Goal: Answer question/provide support: Share knowledge or assist other users

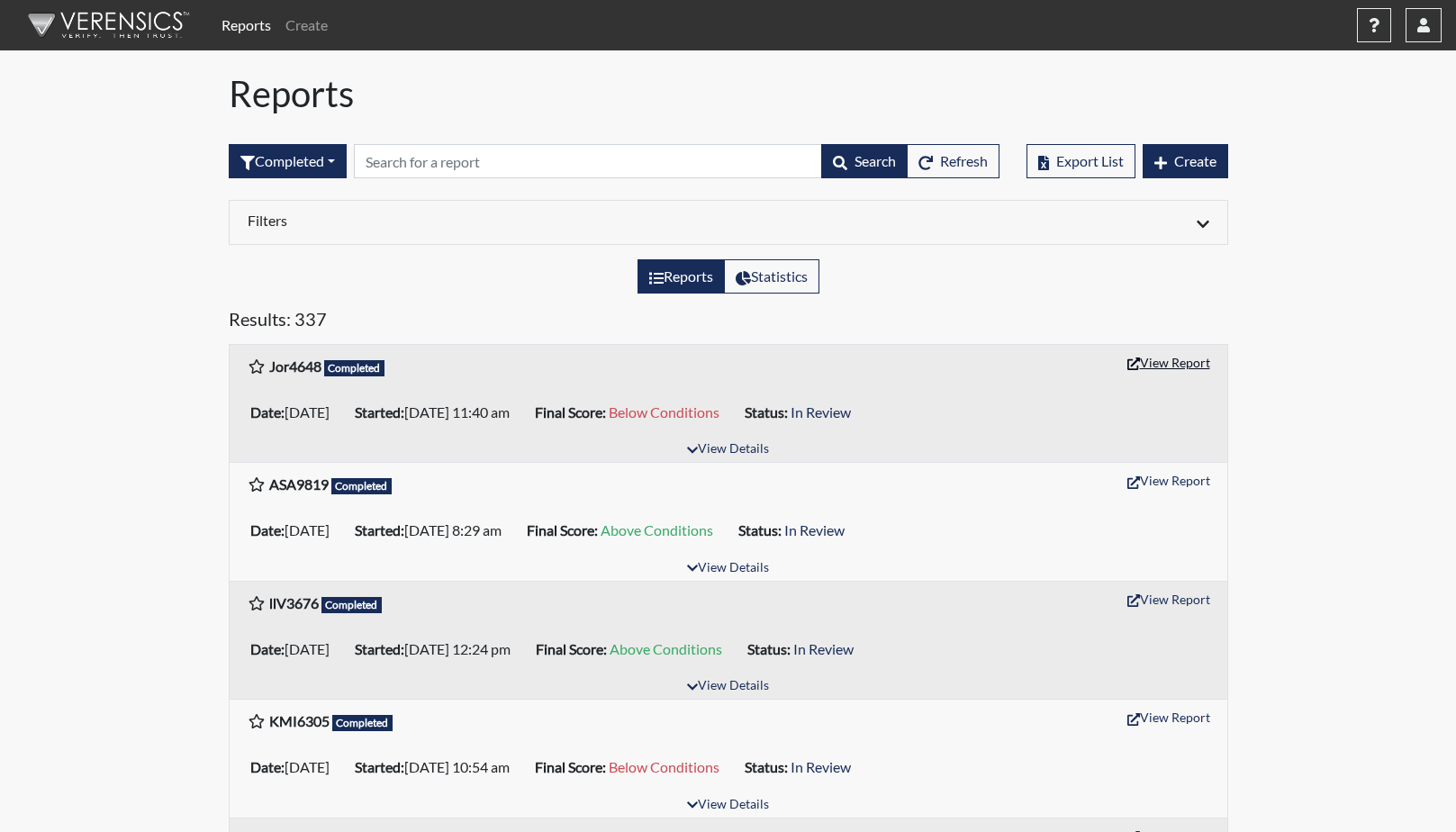
click at [1178, 364] on button "View Report" at bounding box center [1168, 362] width 99 height 28
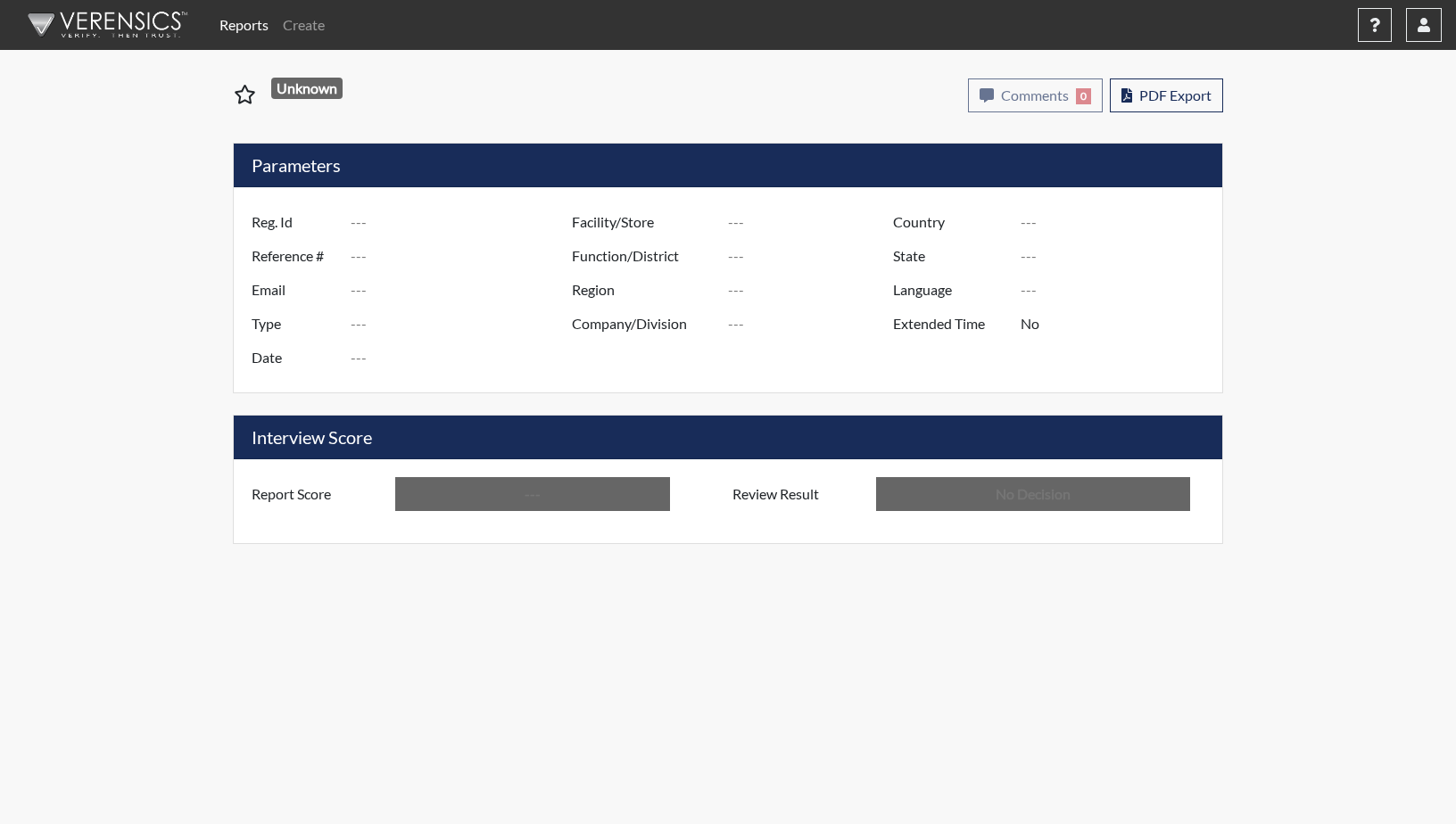
type input "Jor4648"
type input "50893"
type input "---"
type input "Corrections Pre-Employment"
type input "[DATE]"
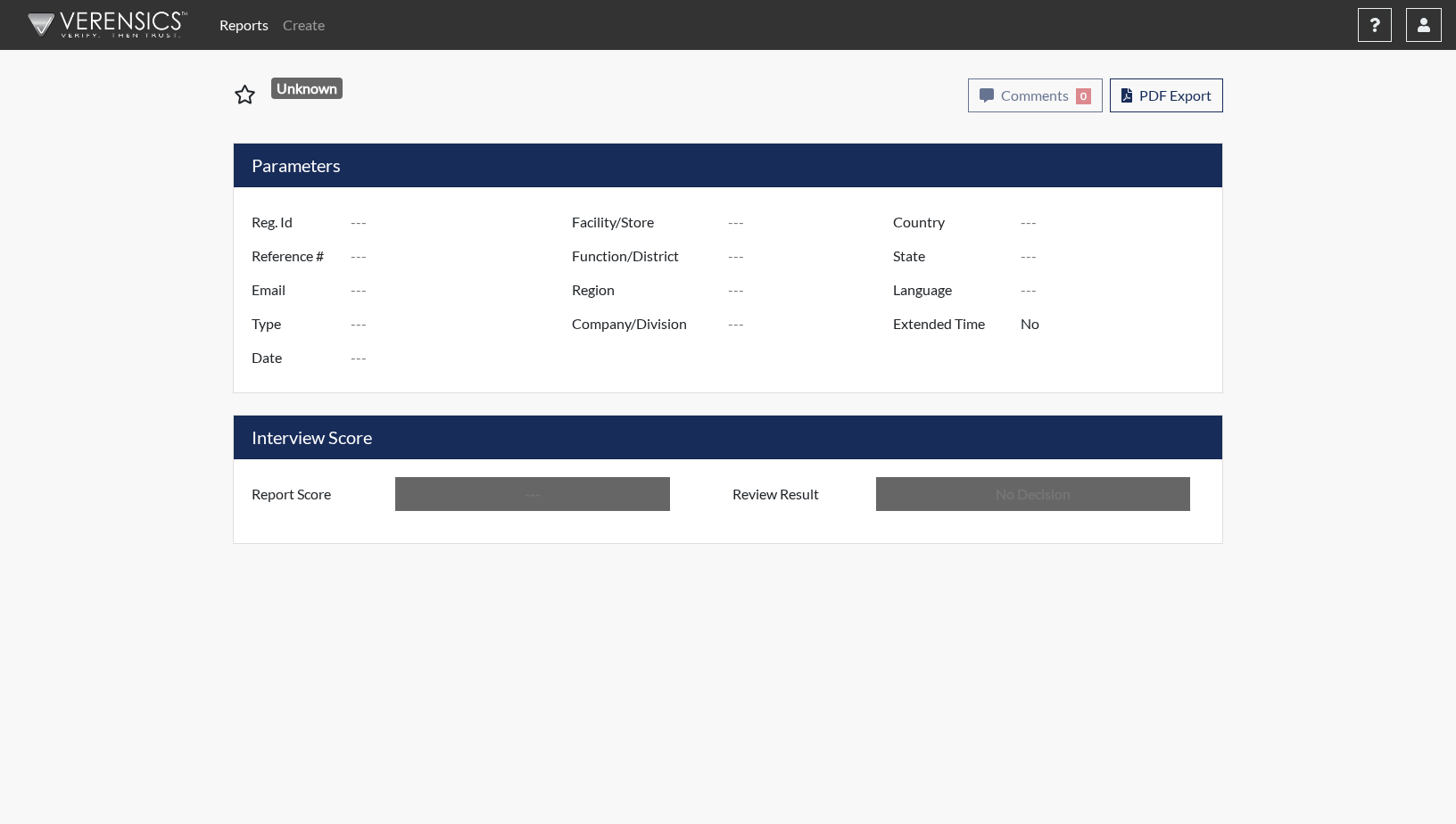
type input "GD&CP SMU*+"
type input "[GEOGRAPHIC_DATA]"
type input "[US_STATE]"
type input "English"
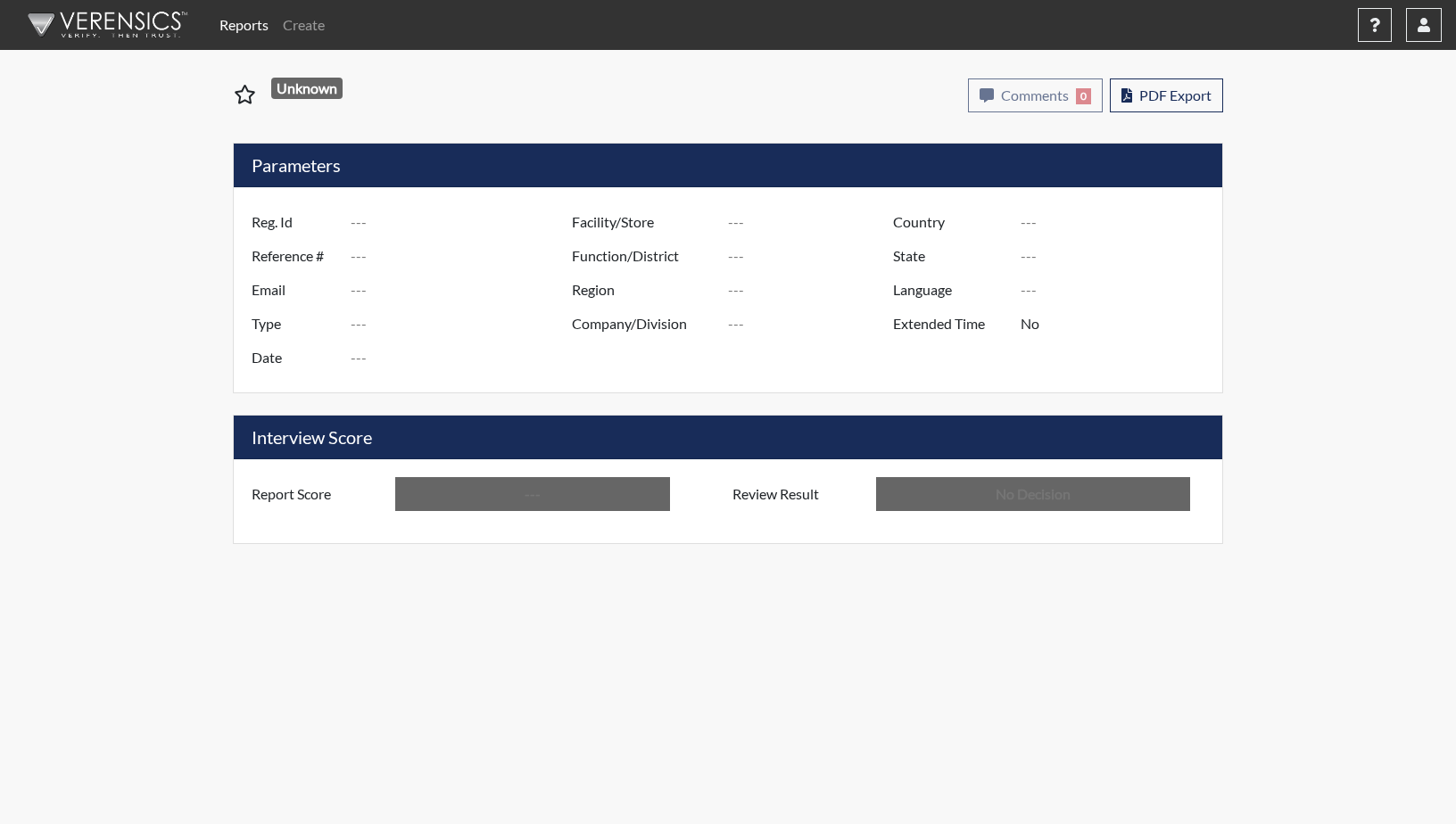
type input "Below Conditions"
type input "In Review"
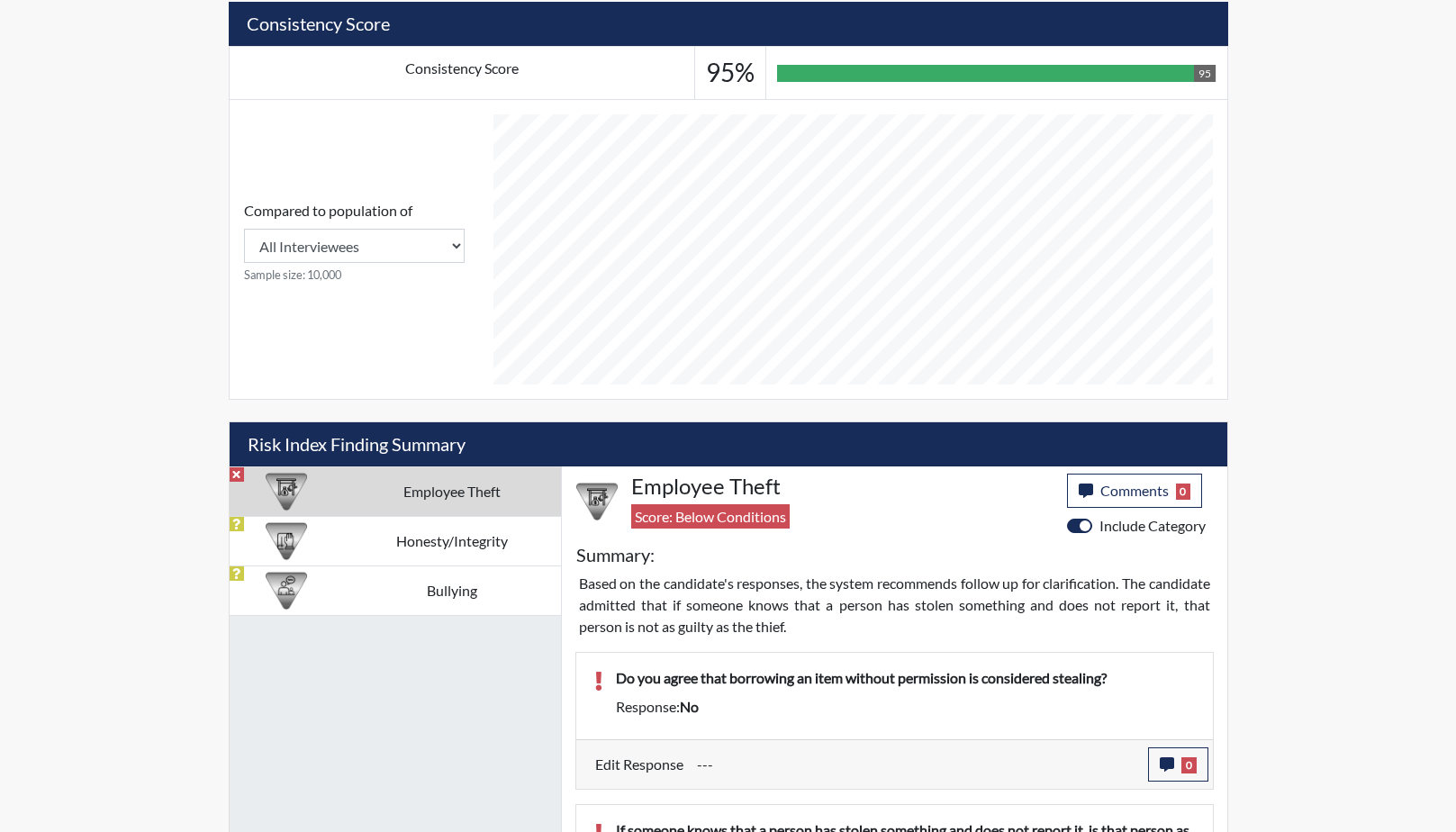
scroll to position [848, 0]
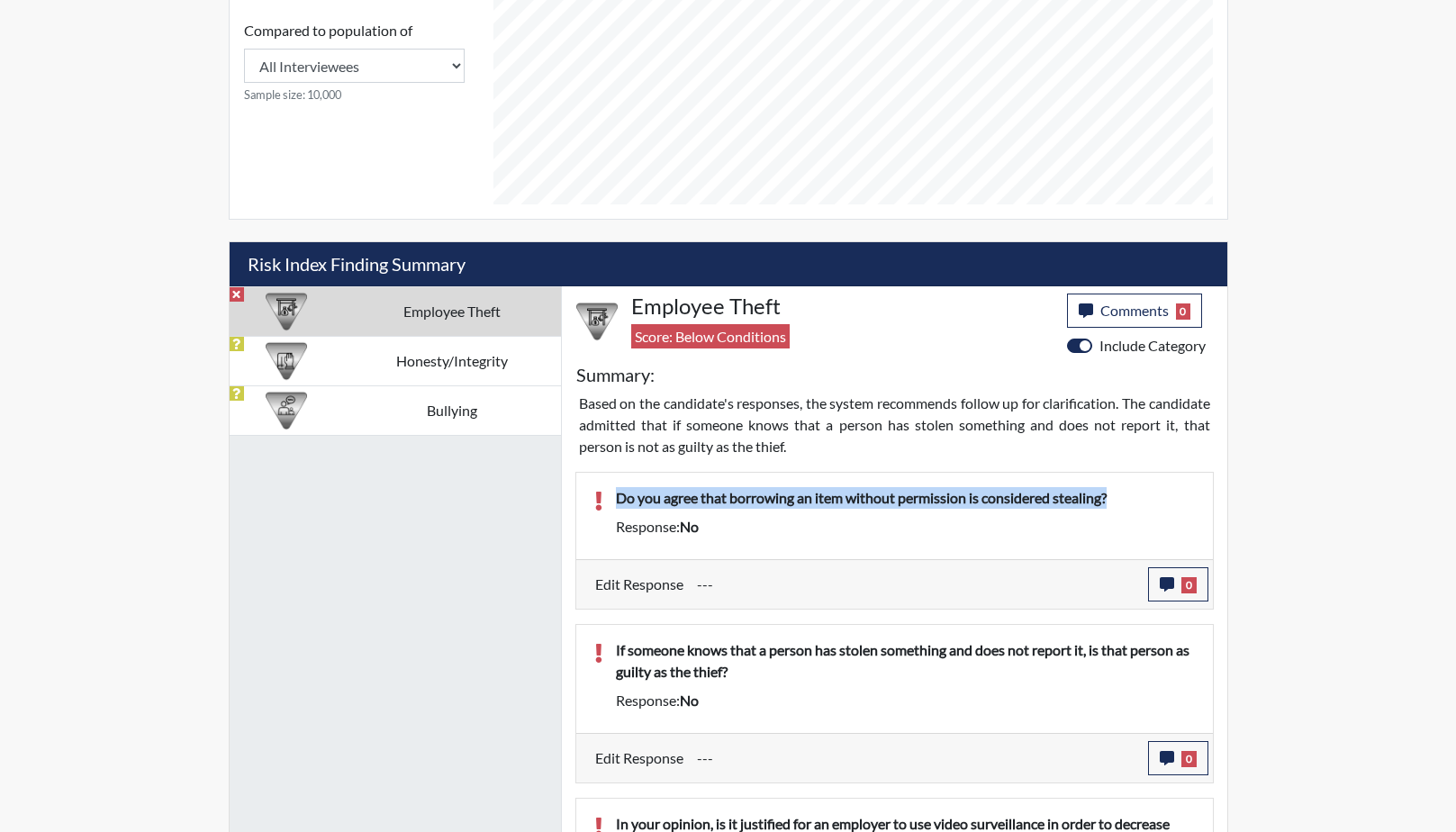
drag, startPoint x: 1136, startPoint y: 501, endPoint x: 611, endPoint y: 499, distance: 525.0
click at [611, 499] on div "Do you agree that borrowing an item without permission is considered stealing?" at bounding box center [905, 502] width 606 height 29
copy p "Do you agree that borrowing an item without permission is considered stealing?"
click at [1177, 588] on button "0" at bounding box center [1178, 585] width 61 height 34
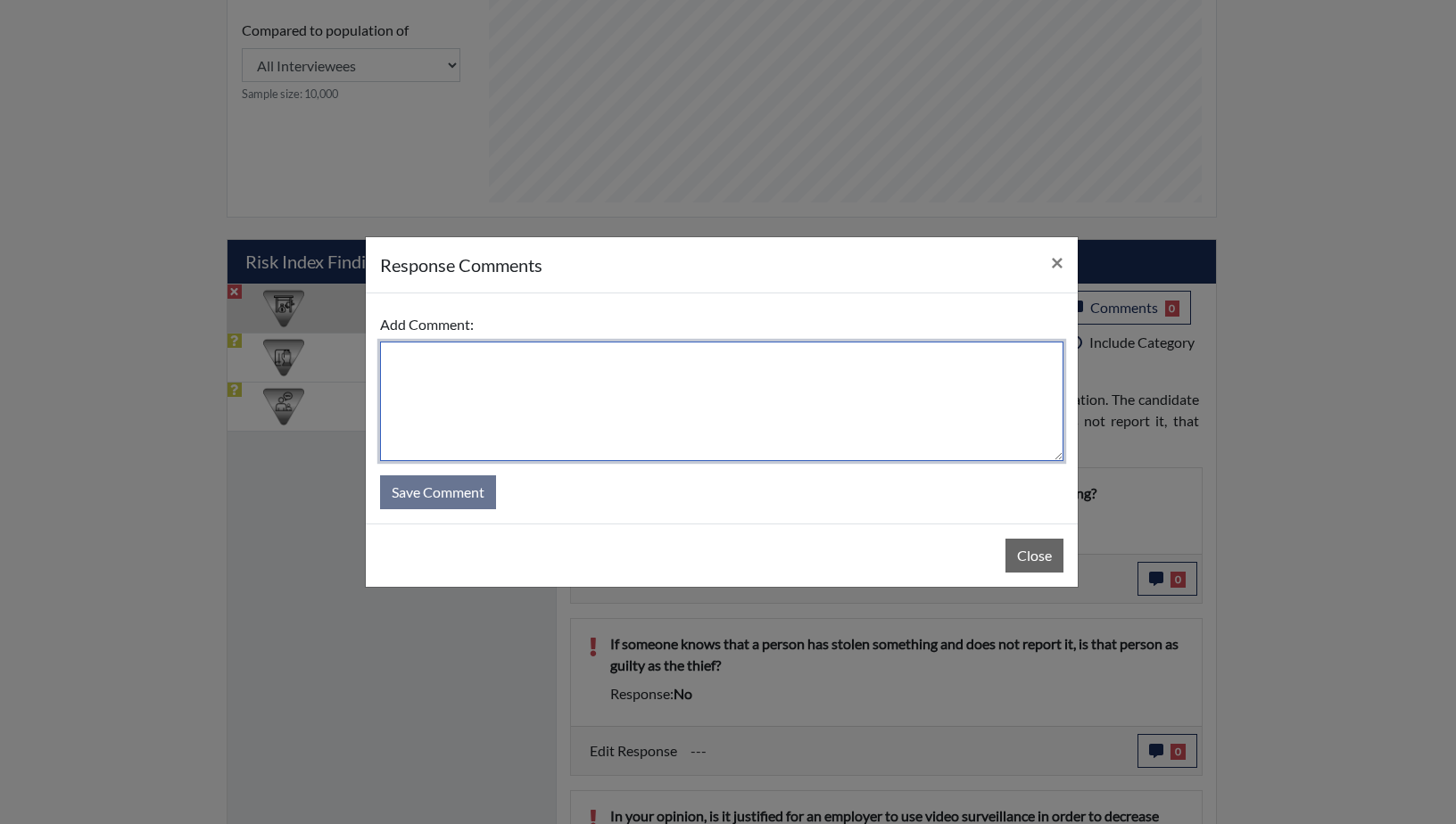
paste textarea "Do you agree that borrowing an item without permission is considered stealing?"
click at [396, 359] on textarea "Do you agree that borrowing an item without permission is considered stealing?" at bounding box center [722, 401] width 684 height 119
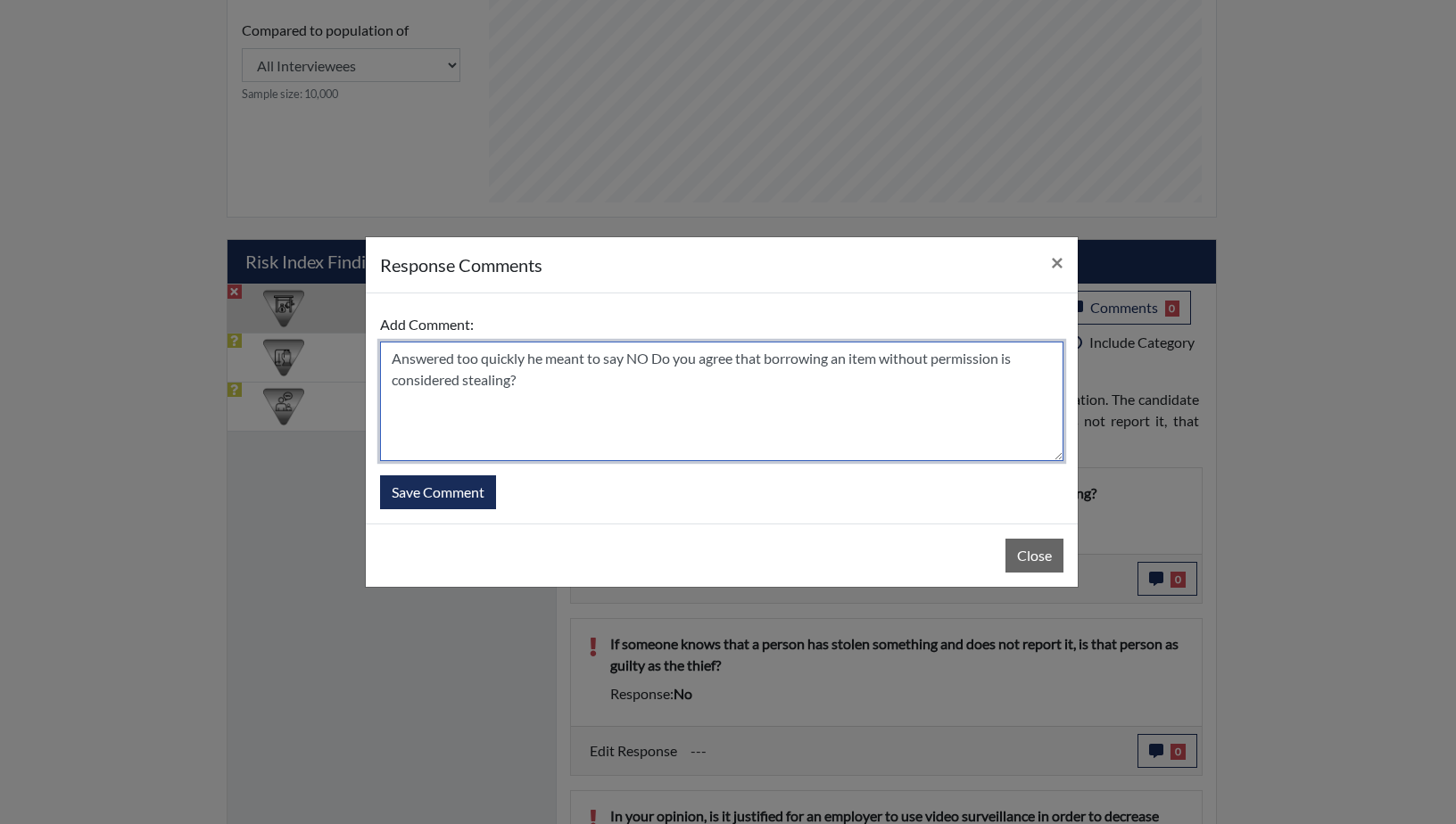
drag, startPoint x: 697, startPoint y: 358, endPoint x: 655, endPoint y: 360, distance: 42.0
click at [655, 360] on textarea "Answered too quickly he meant to say NO Do you agree that borrowing an item wit…" at bounding box center [722, 401] width 684 height 119
click at [648, 360] on textarea "Answered too quickly he meant to say NO he does agree that borrowing an item wi…" at bounding box center [722, 401] width 684 height 119
click at [526, 382] on textarea "Answered too quickly he meant to say YES he does agree that borrowing an item w…" at bounding box center [722, 401] width 684 height 119
type textarea "Answered too quickly he meant to say YES he does agree that borrowing an item w…"
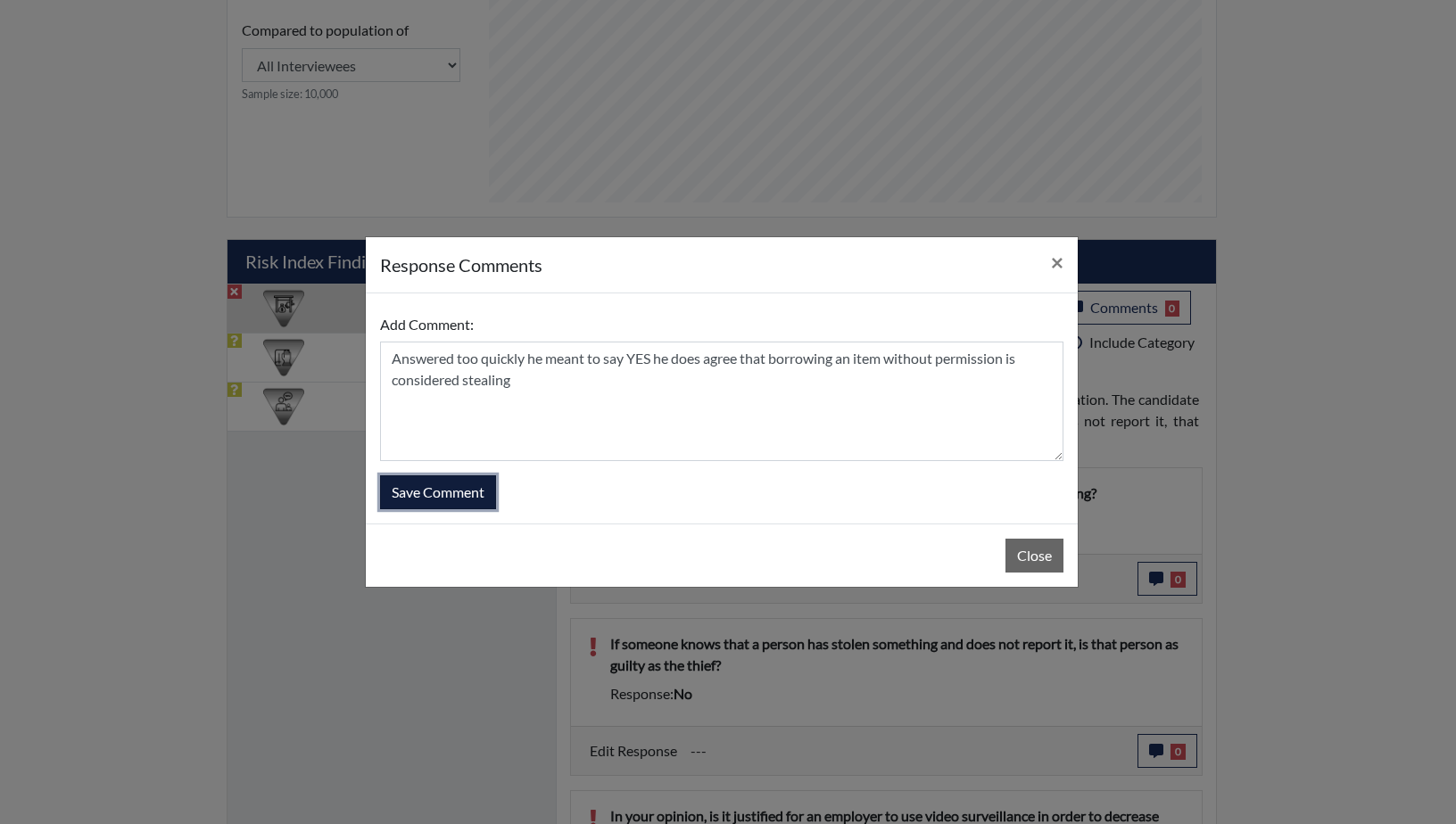
click at [437, 482] on button "Save Comment" at bounding box center [438, 492] width 116 height 34
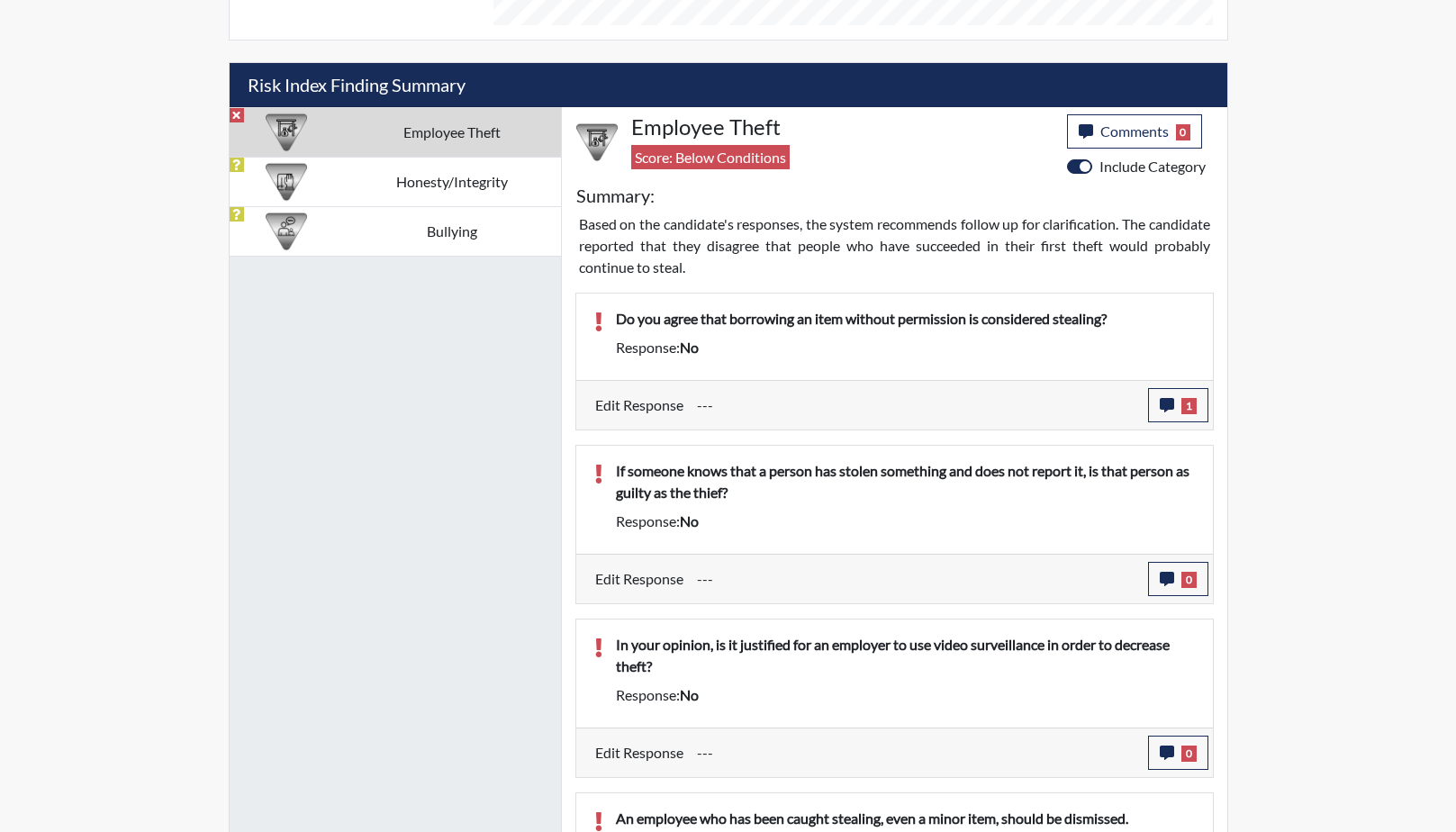
scroll to position [1028, 0]
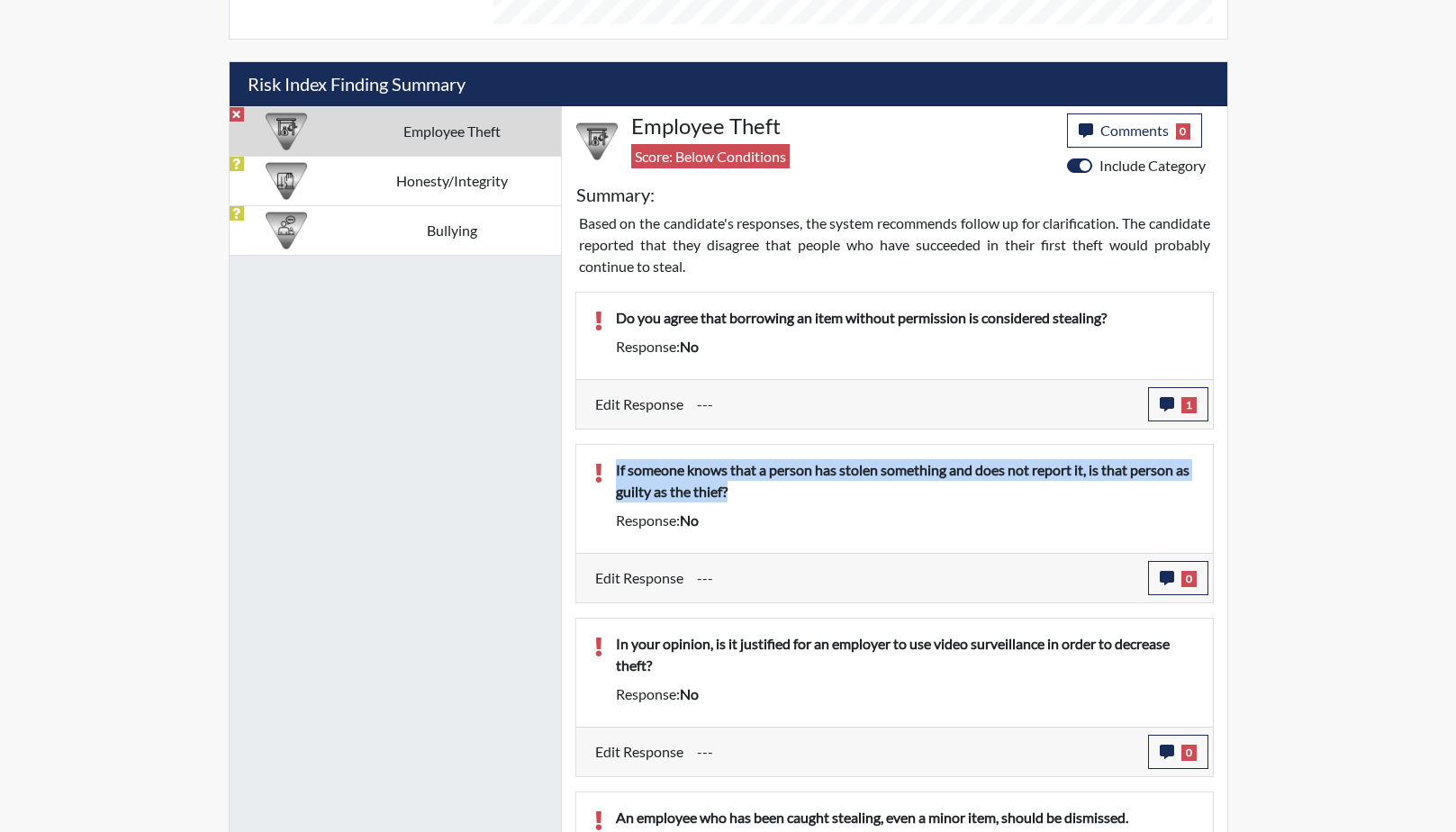
drag, startPoint x: 736, startPoint y: 499, endPoint x: 611, endPoint y: 473, distance: 127.7
click at [611, 473] on div "If someone knows that a person has stolen something and does not report it, is …" at bounding box center [905, 484] width 606 height 51
drag, startPoint x: 611, startPoint y: 473, endPoint x: 648, endPoint y: 482, distance: 38.1
copy p "If someone knows that a person has stolen something and does not report it, is …"
click at [1169, 571] on icon "button" at bounding box center [1167, 579] width 14 height 14
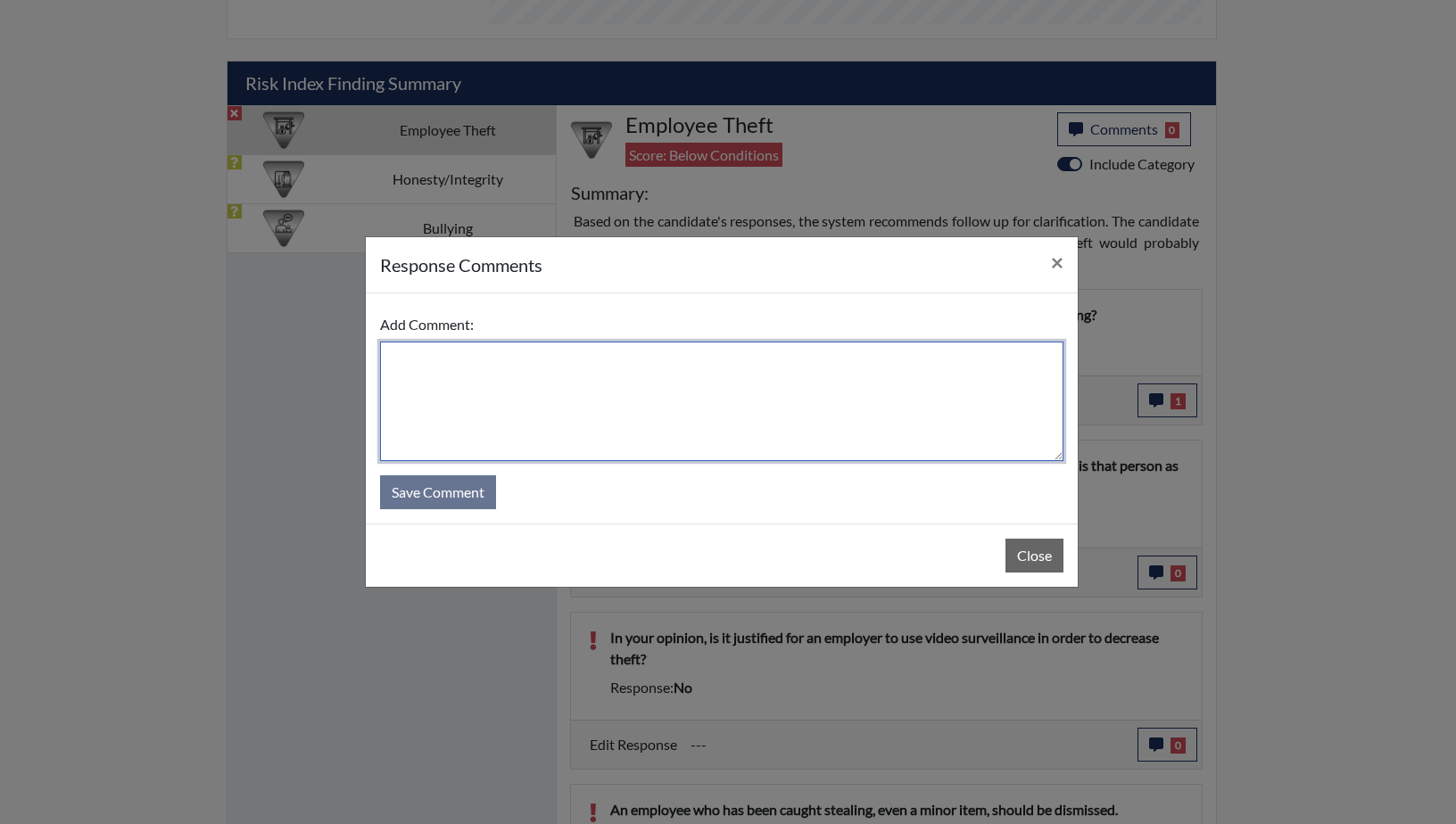
paste textarea "If someone knows that a person has stolen something and does not report it, is …"
click at [390, 359] on textarea "If someone knows that a person has stolen something and does not report it, is …" at bounding box center [722, 401] width 684 height 119
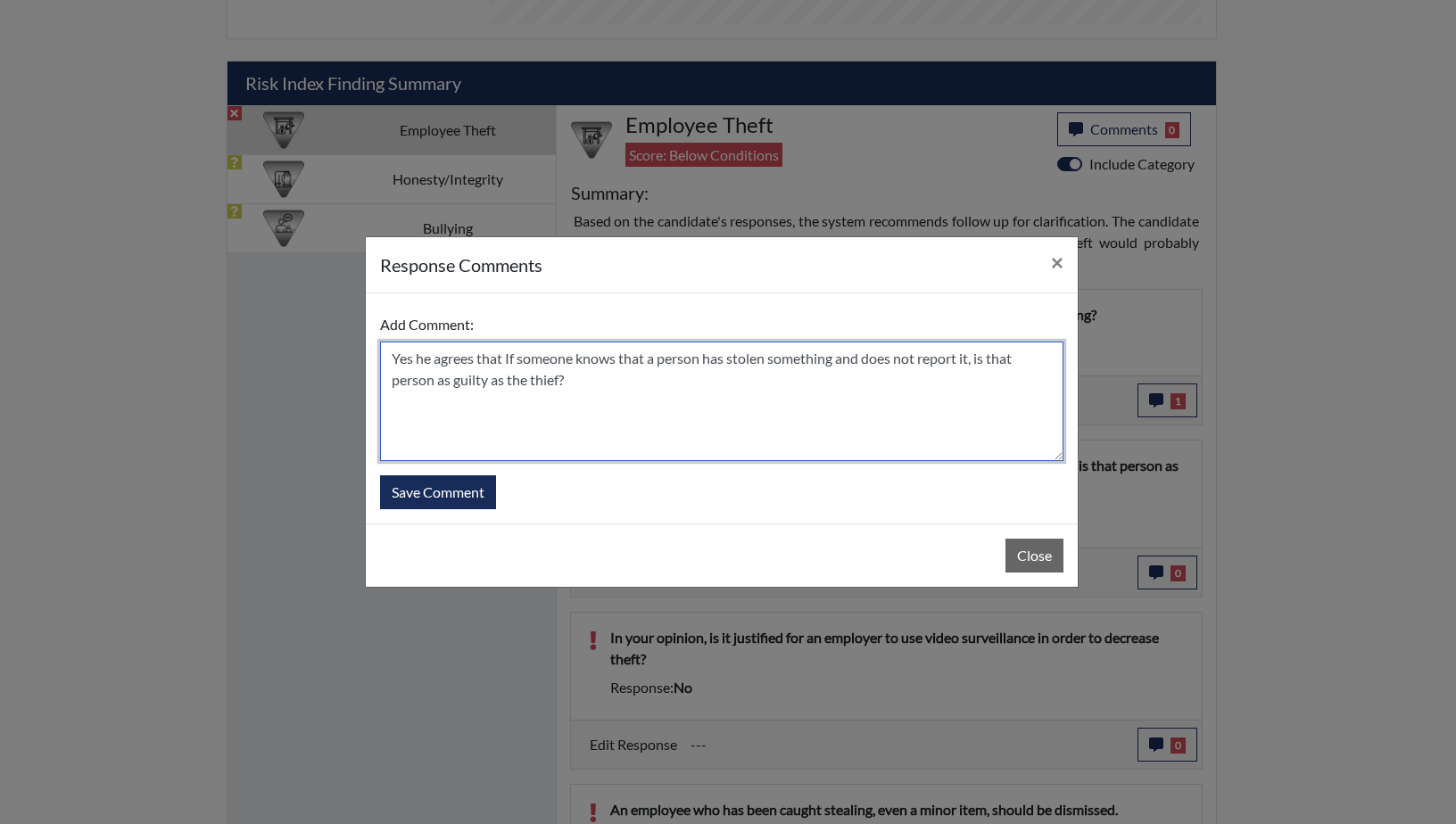
click at [988, 359] on textarea "Yes he agrees that If someone knows that a person has stolen something and does…" at bounding box center [722, 401] width 684 height 119
click at [437, 382] on textarea "Yes he agrees that If someone knows that a person has stolen something and does…" at bounding box center [722, 401] width 684 height 119
type textarea "Yes he agrees that If someone knows that a person has stolen something and does…"
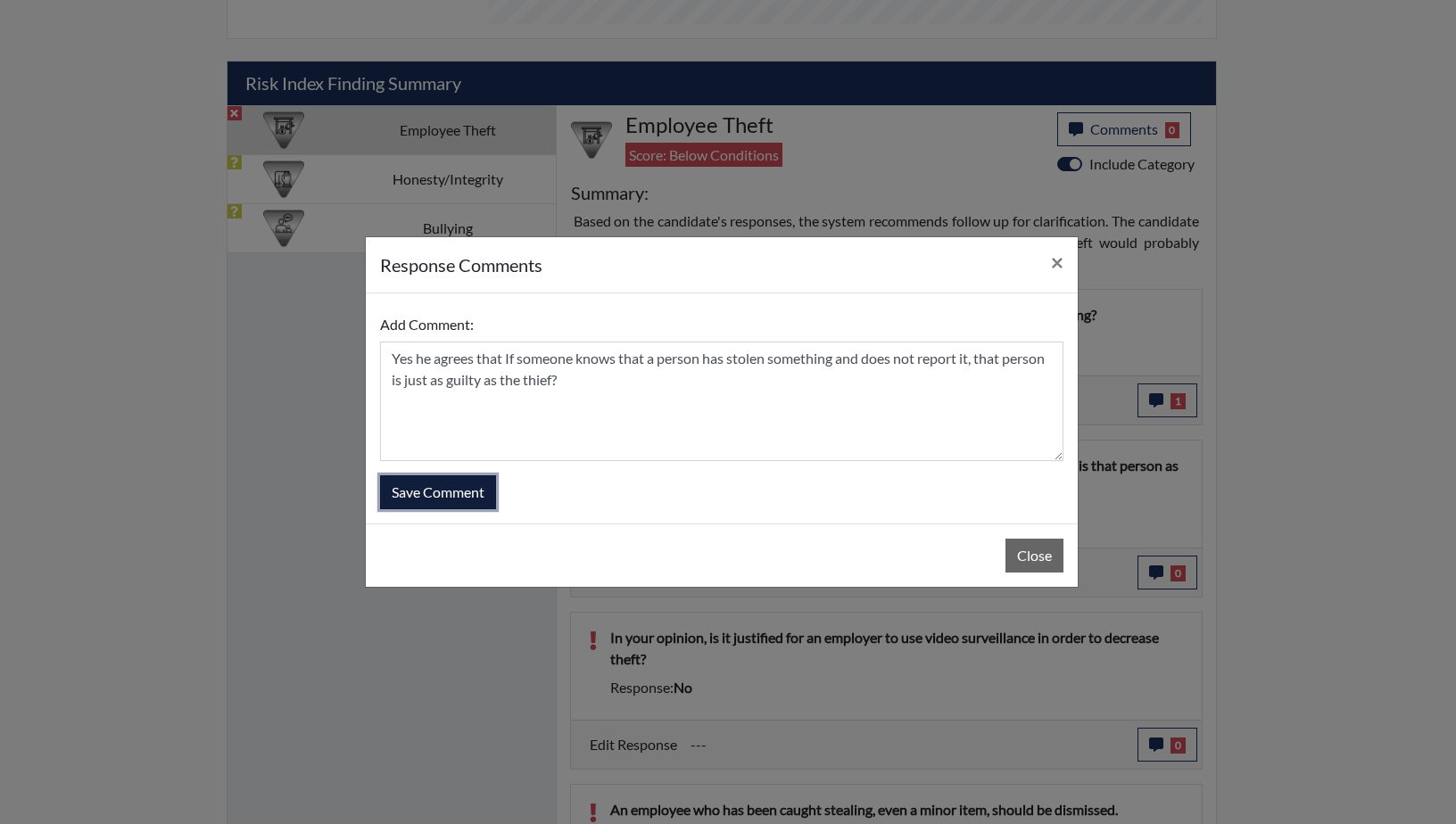
click at [448, 491] on button "Save Comment" at bounding box center [438, 492] width 116 height 34
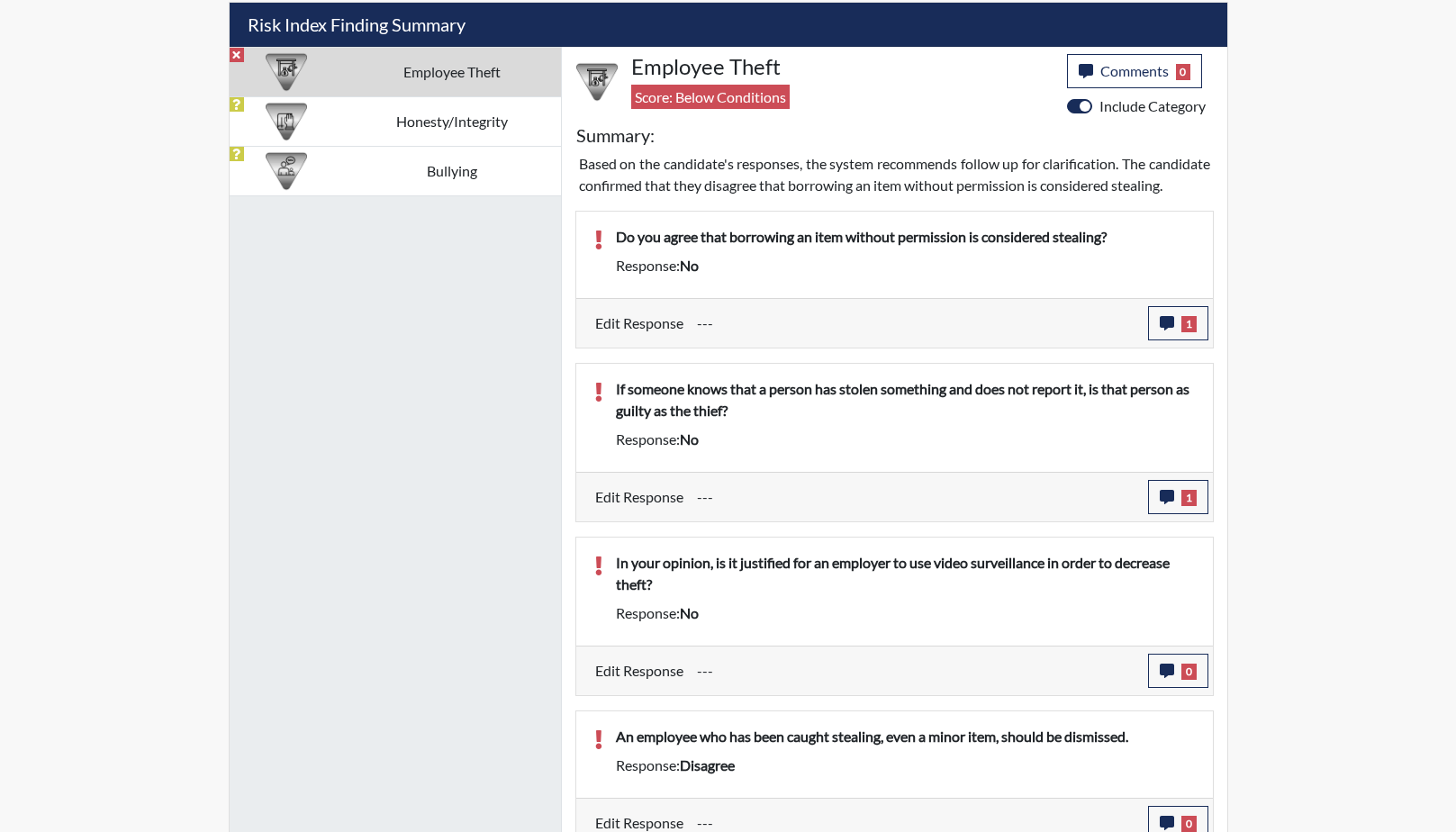
scroll to position [1298, 0]
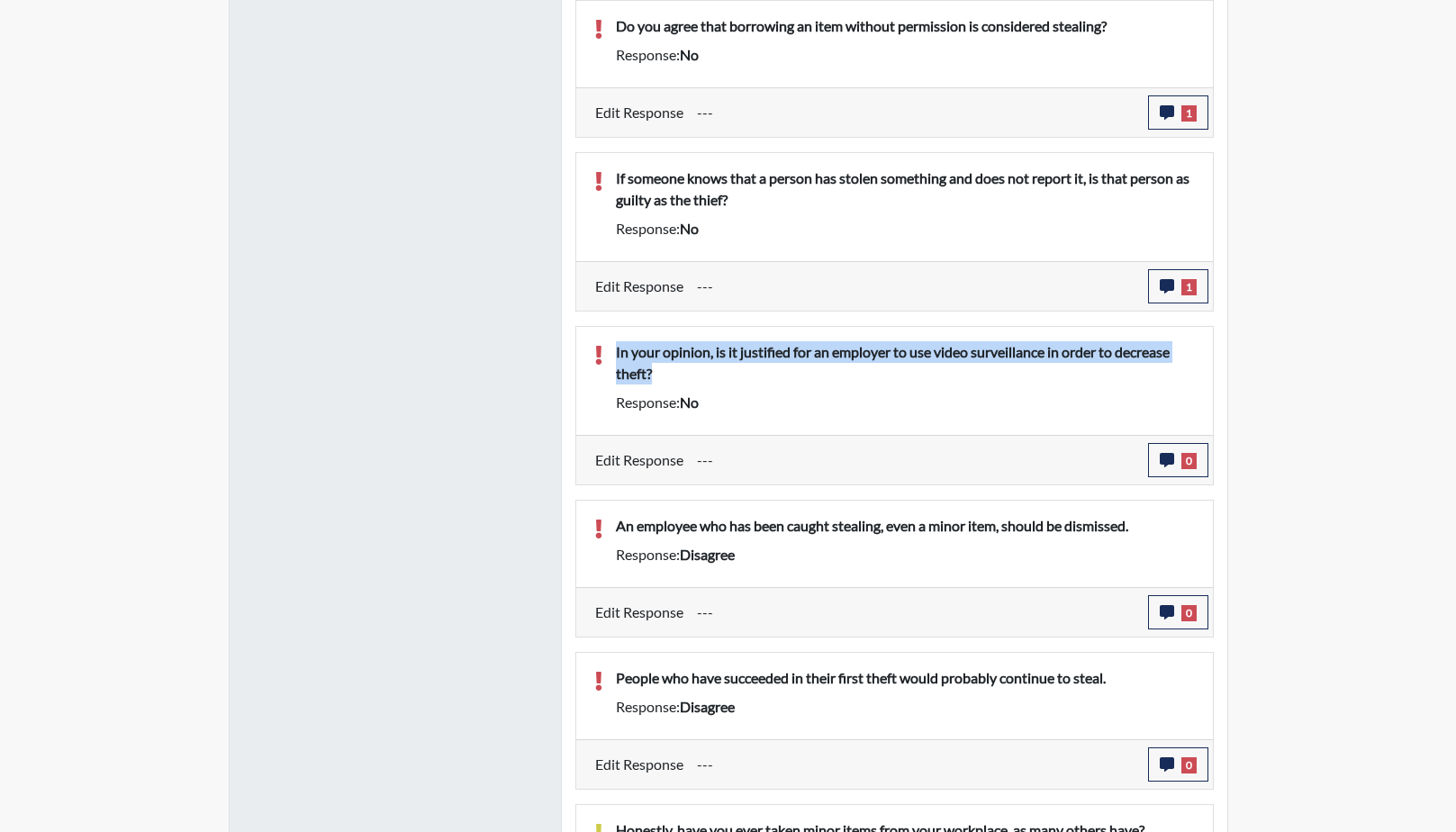
drag, startPoint x: 673, startPoint y: 398, endPoint x: 616, endPoint y: 368, distance: 64.4
click at [616, 368] on p "In your opinion, is it justified for an employer to use video surveillance in o…" at bounding box center [905, 363] width 580 height 43
drag, startPoint x: 616, startPoint y: 368, endPoint x: 628, endPoint y: 377, distance: 15.0
copy p "In your opinion, is it justified for an employer to use video surveillance in o…"
click at [1167, 467] on icon "button" at bounding box center [1167, 460] width 14 height 14
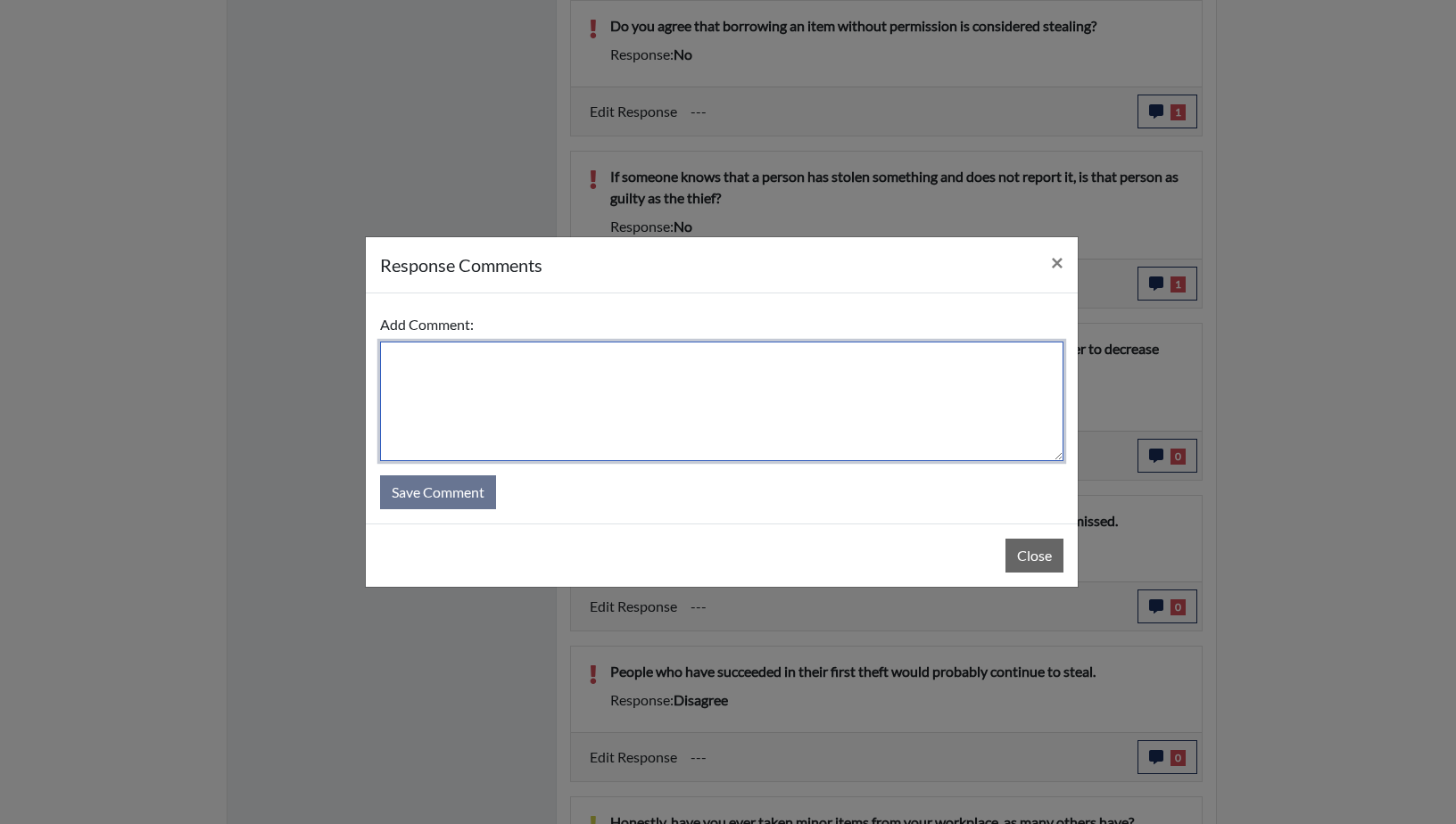
paste textarea "In your opinion, is it justified for an employer to use video surveillance in o…"
drag, startPoint x: 487, startPoint y: 362, endPoint x: 388, endPoint y: 353, distance: 99.4
click at [388, 353] on textarea "In your opinion, is it justified for an employer to use video surveillance in o…" at bounding box center [722, 401] width 684 height 119
drag, startPoint x: 531, startPoint y: 360, endPoint x: 508, endPoint y: 360, distance: 23.0
click at [508, 360] on textarea "Yes he agrees that is it justified for an employer to use video surveillance in…" at bounding box center [722, 401] width 684 height 119
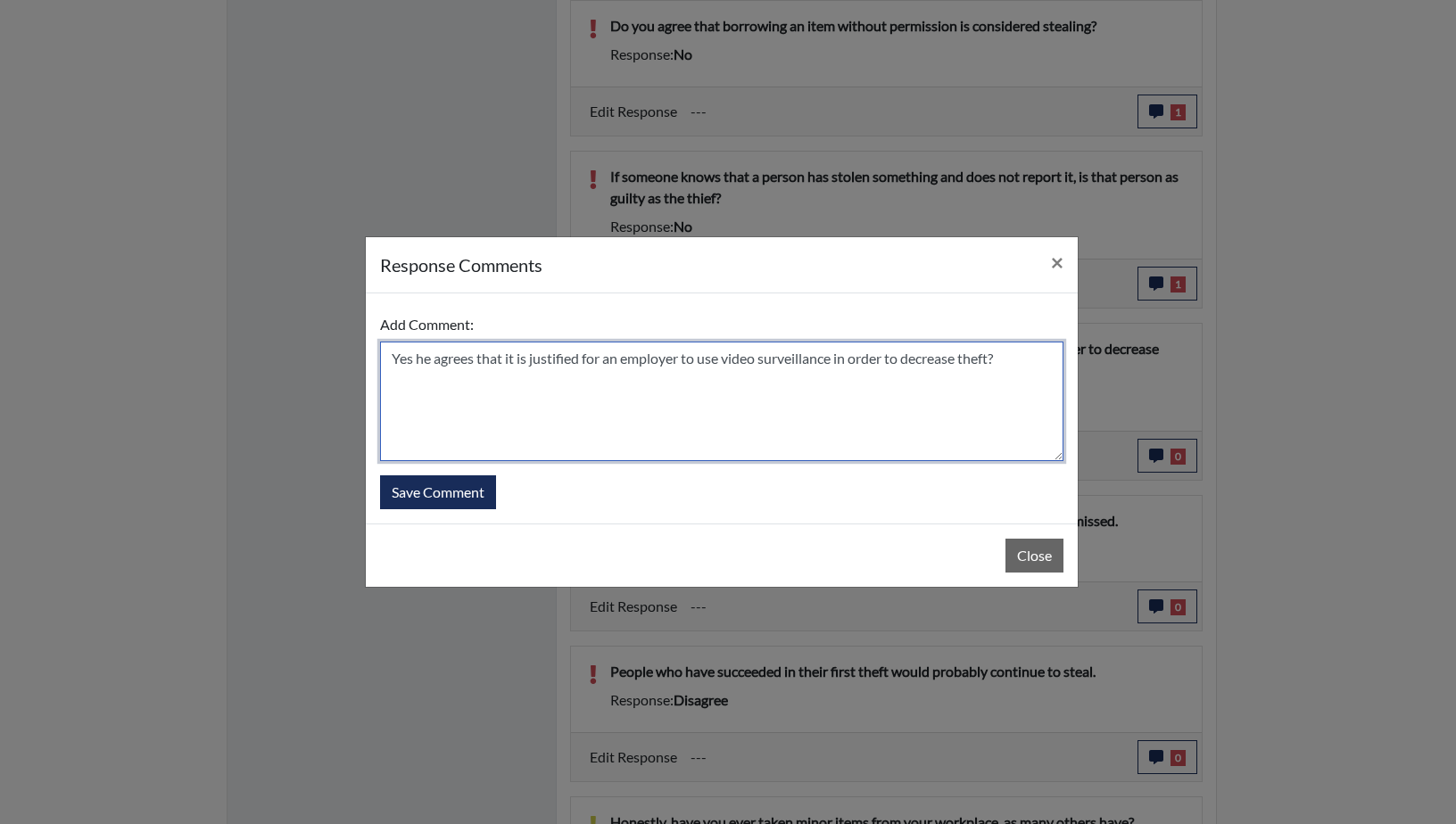
click at [1005, 360] on textarea "Yes he agrees that it is justified for an employer to use video surveillance in…" at bounding box center [722, 401] width 684 height 119
type textarea "Yes he agrees that it is justified for an employer to use video surveillance in…"
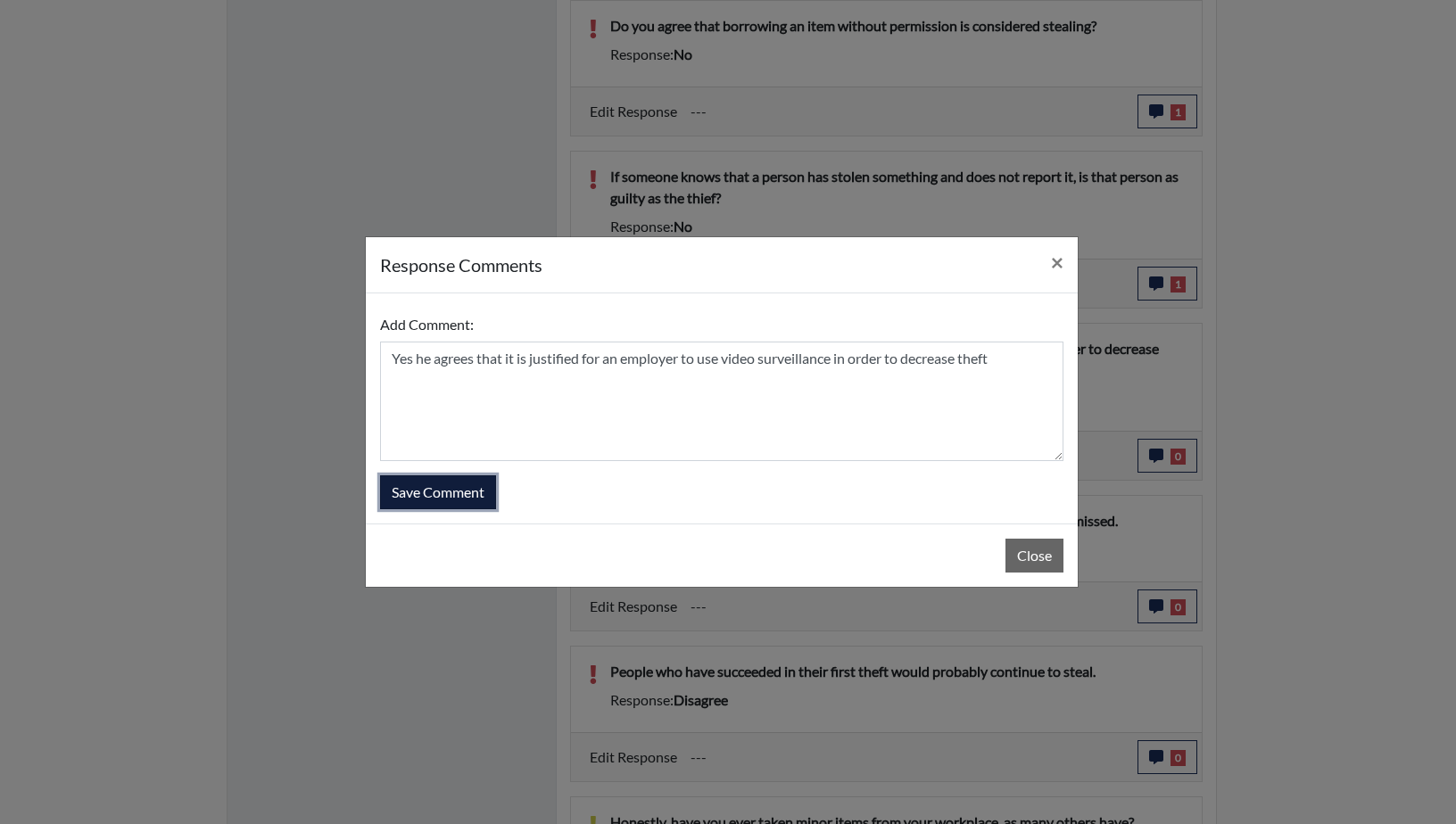
click at [444, 492] on button "Save Comment" at bounding box center [438, 492] width 116 height 34
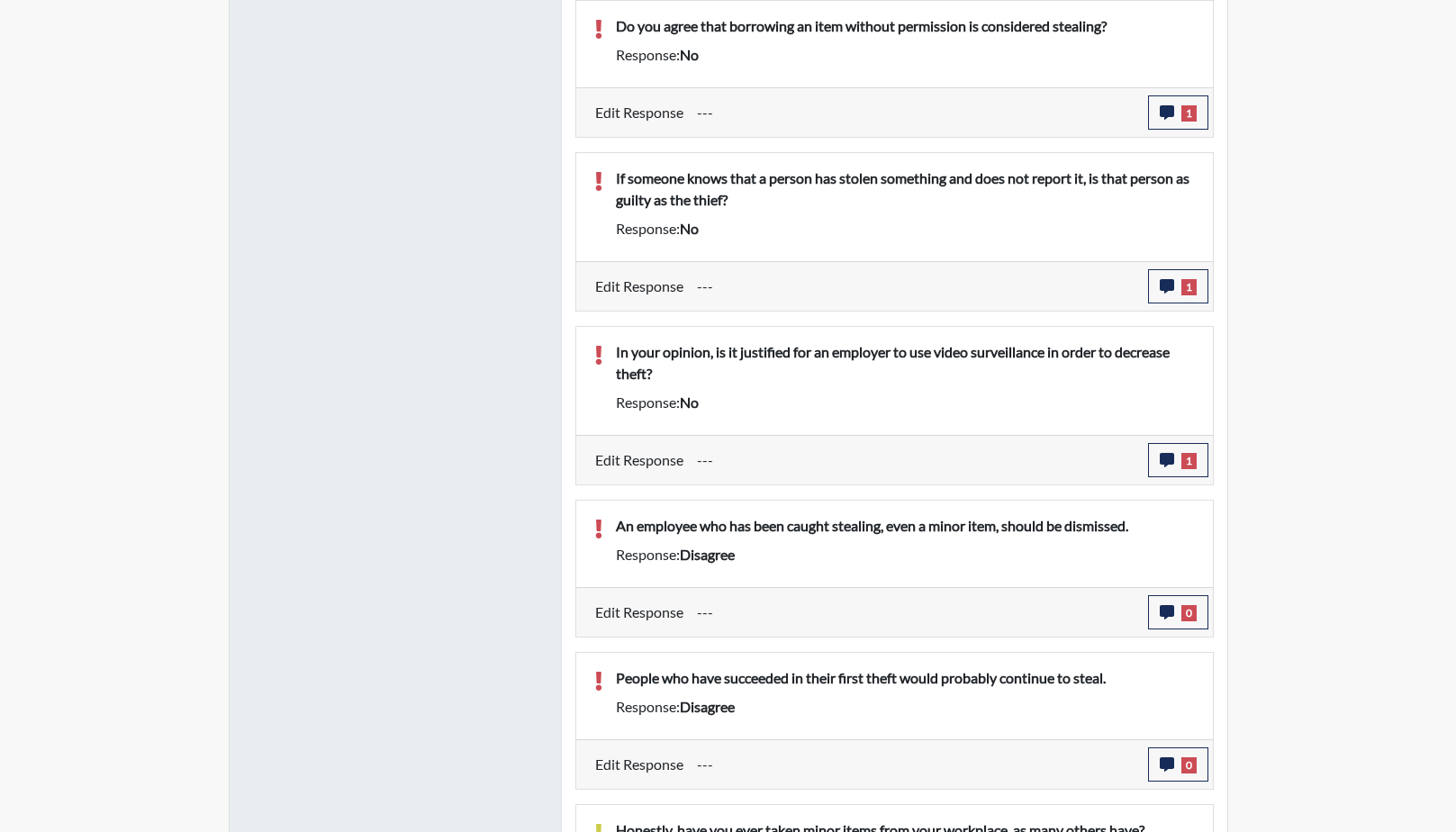
scroll to position [1478, 0]
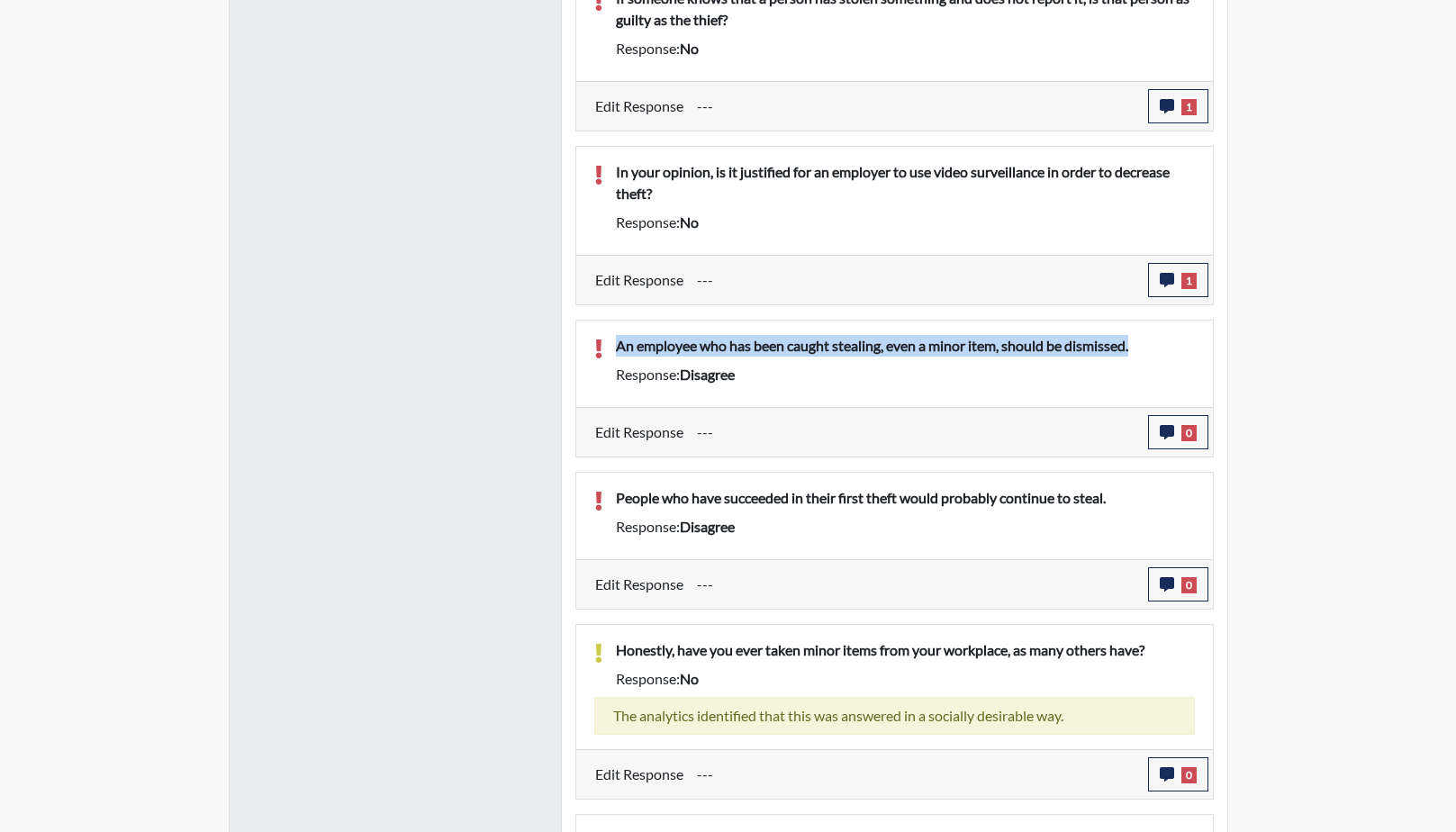
drag, startPoint x: 1075, startPoint y: 370, endPoint x: 612, endPoint y: 370, distance: 463.0
click at [612, 364] on div "An employee who has been caught stealing, even a minor item, should be dismisse…" at bounding box center [905, 349] width 606 height 29
drag, startPoint x: 612, startPoint y: 370, endPoint x: 773, endPoint y: 371, distance: 161.0
copy p "An employee who has been caught stealing, even a minor item, should be dismisse…"
click at [1170, 439] on icon "button" at bounding box center [1167, 432] width 14 height 14
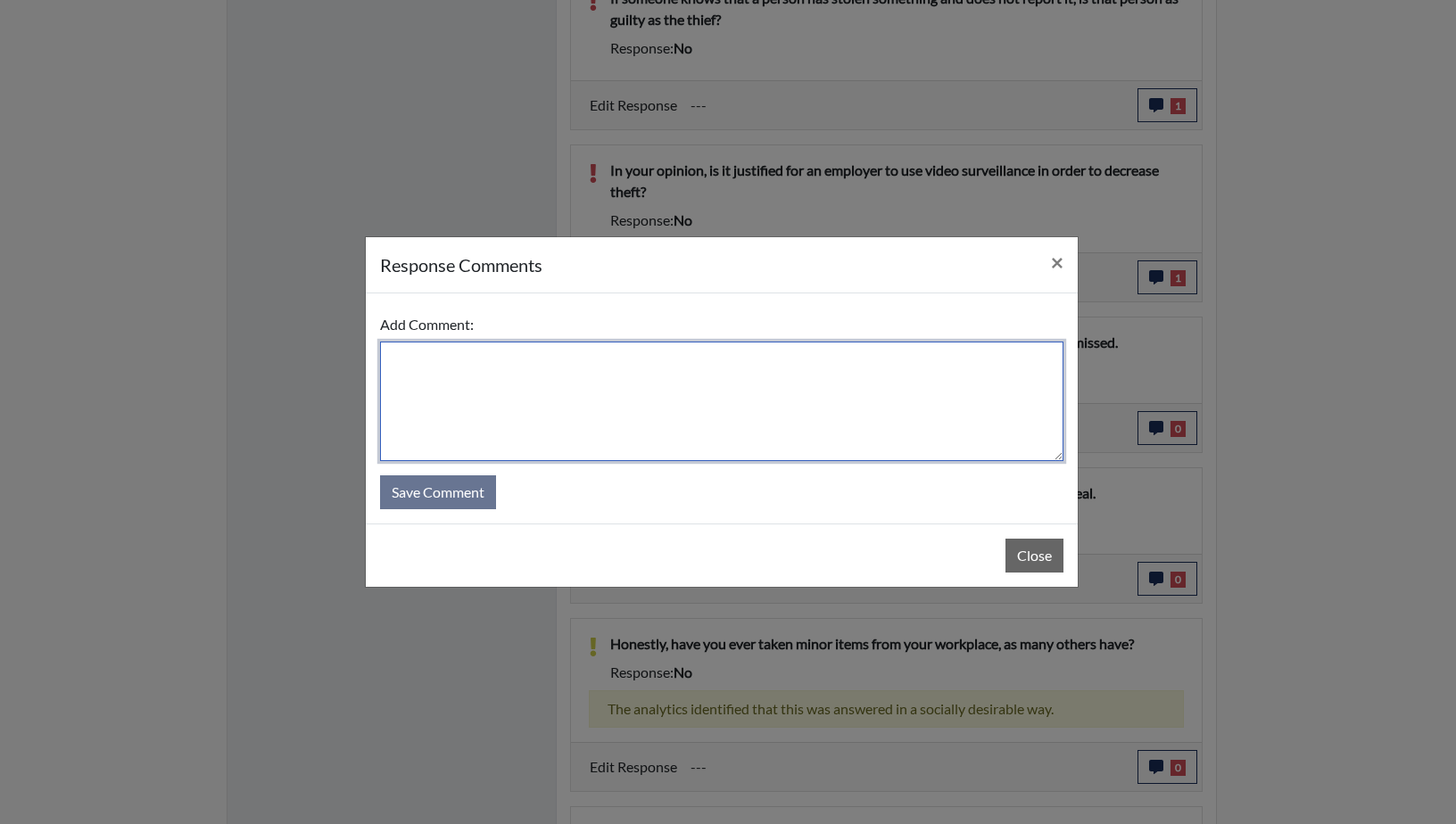
paste textarea "An employee who has been caught stealing, even a minor item, should be dismisse…"
click at [392, 360] on textarea "An employee who has been caught stealing, even a minor item, should be dismisse…" at bounding box center [722, 401] width 684 height 119
click at [572, 360] on textarea "He agrees if an employee who has been caught stealing, even a minor item, shoul…" at bounding box center [722, 401] width 684 height 119
click at [959, 361] on textarea "He agrees if an employee has been caught stealing, even a minor item, should be…" at bounding box center [722, 401] width 684 height 119
type textarea "He agrees if an employee has been caught stealing, even a minor item, should be…"
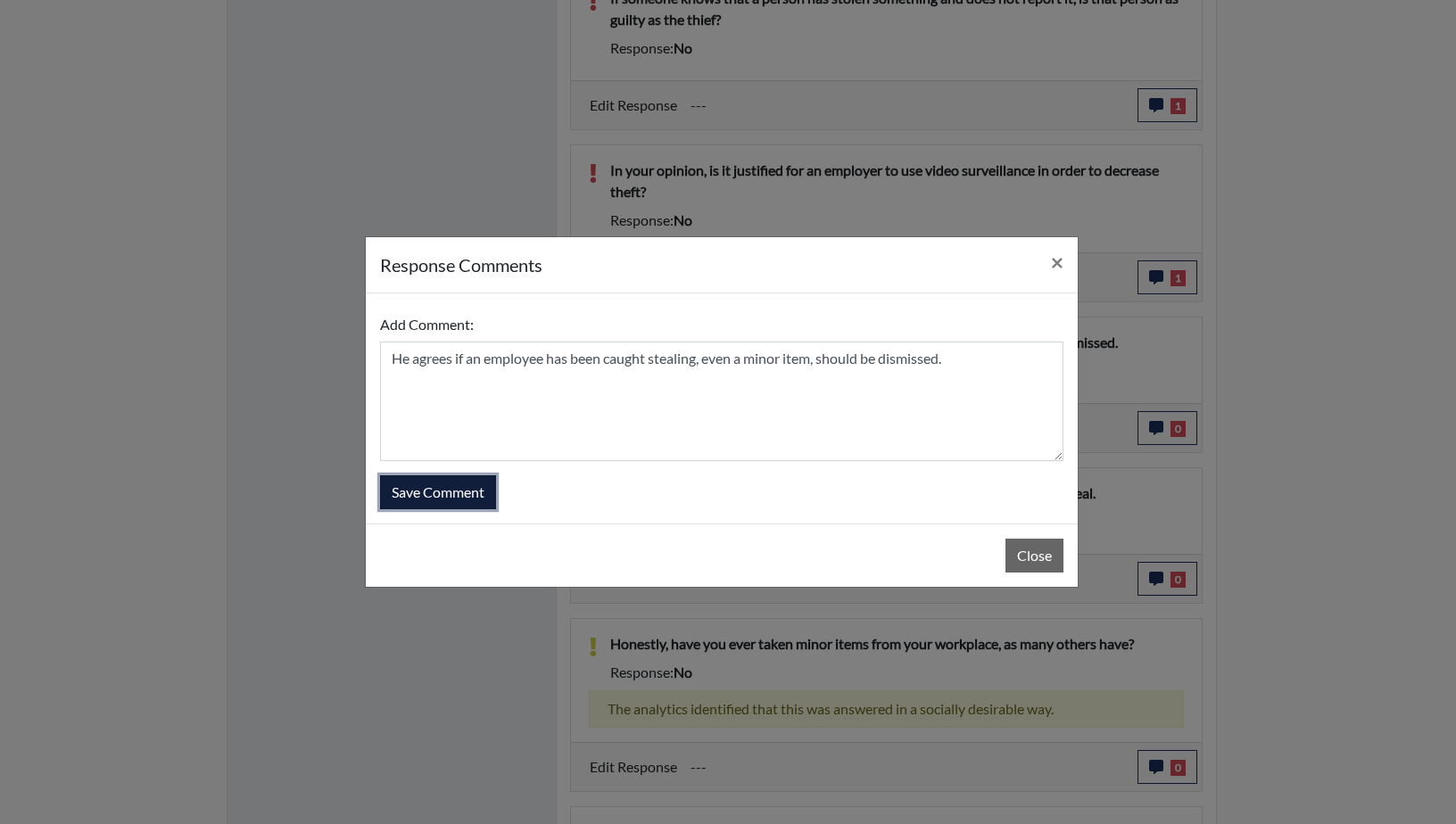
click at [421, 491] on button "Save Comment" at bounding box center [438, 492] width 116 height 34
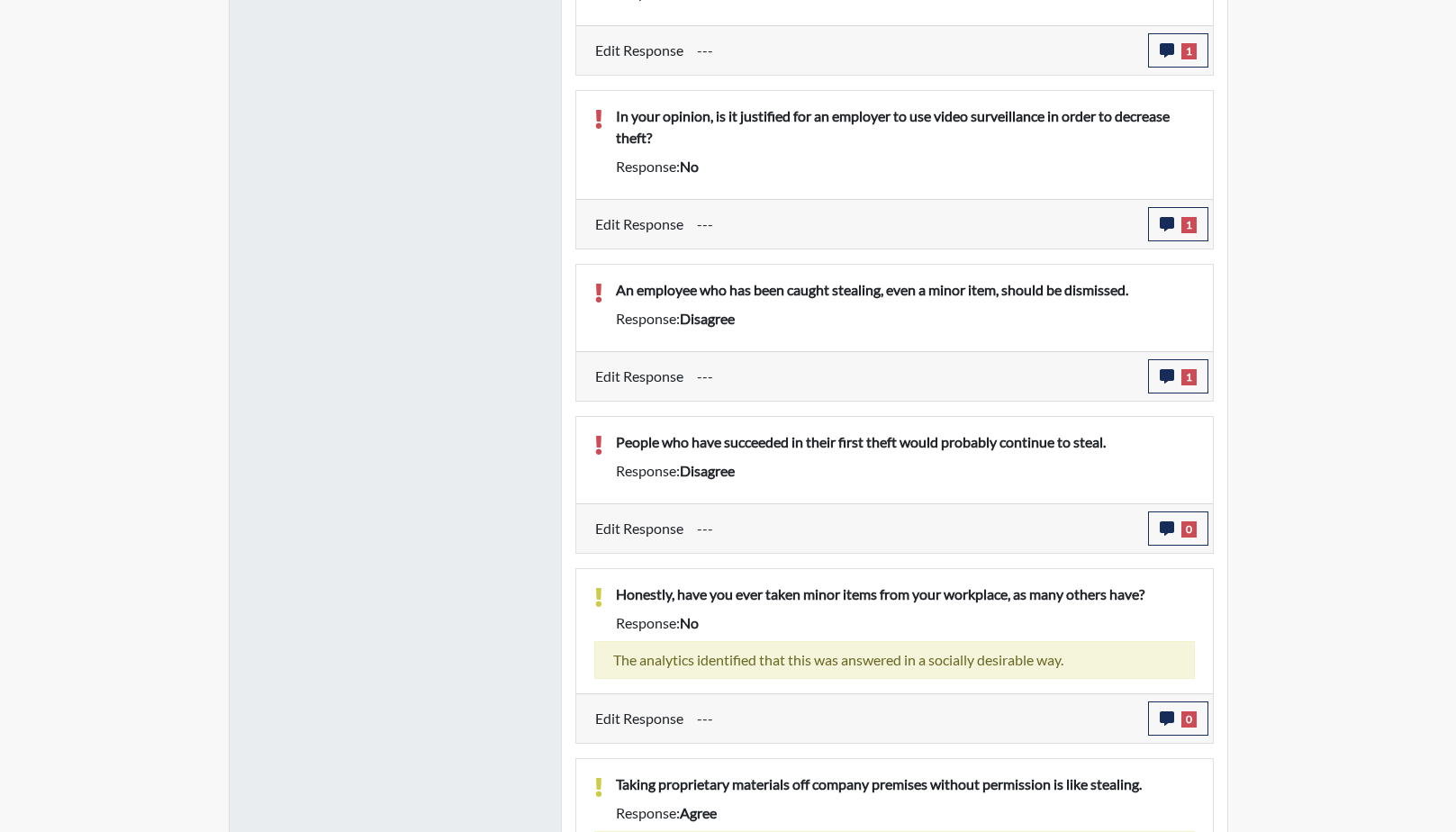
scroll to position [1659, 0]
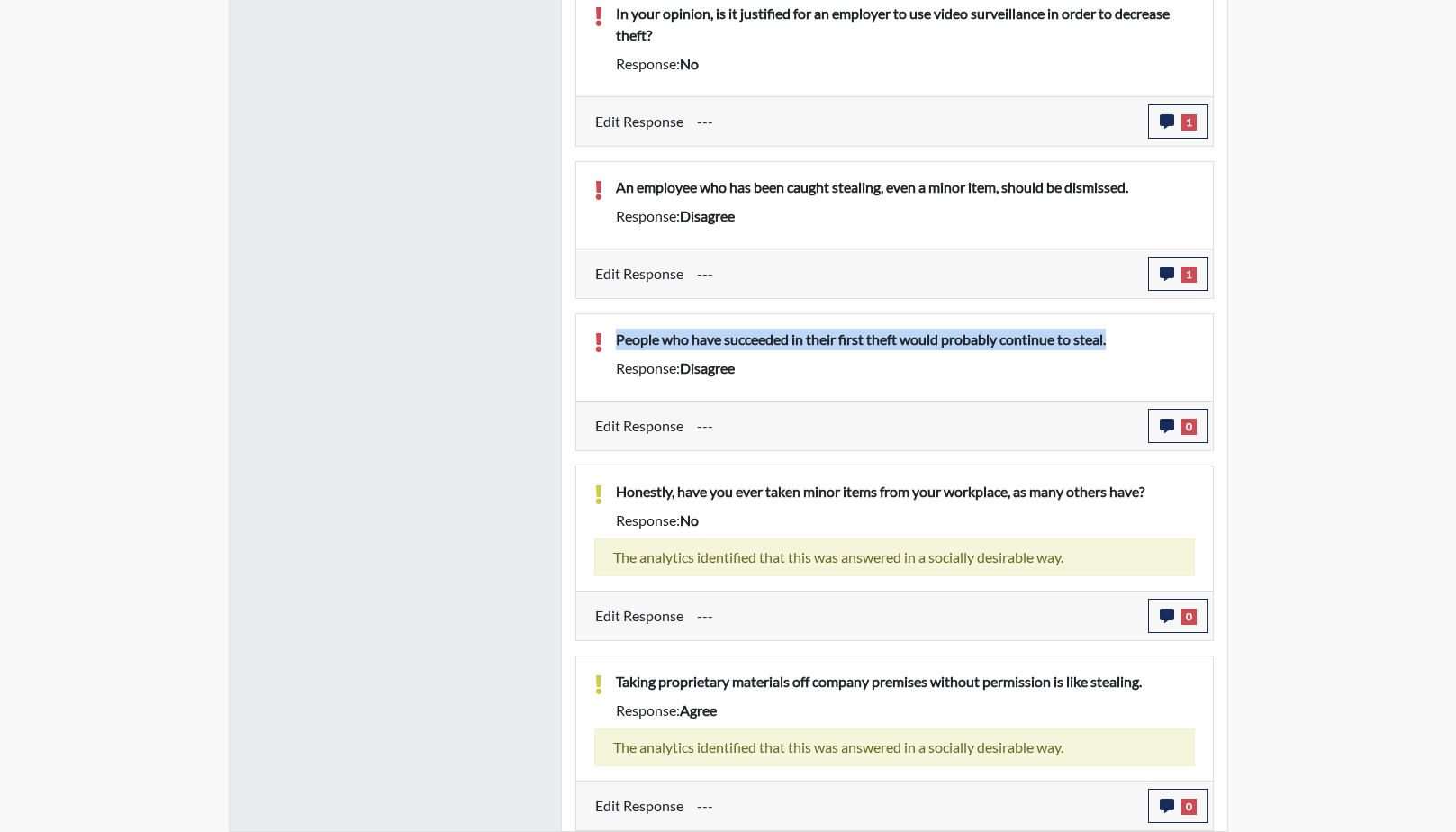
drag, startPoint x: 1088, startPoint y: 342, endPoint x: 616, endPoint y: 349, distance: 472.1
click at [616, 349] on p "People who have succeeded in their first theft would probably continue to steal." at bounding box center [905, 339] width 580 height 22
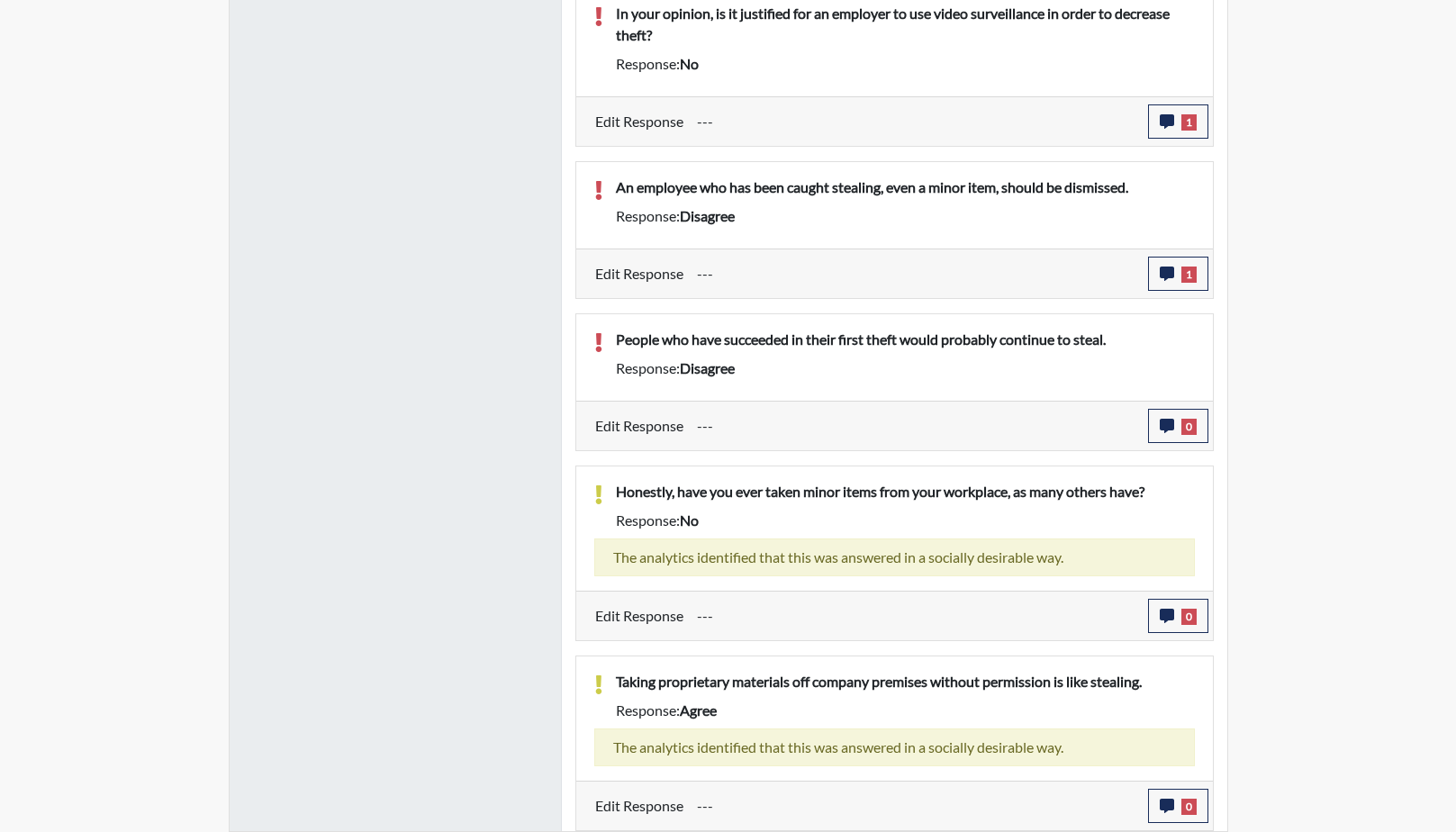
click at [969, 368] on div "Response: disagree" at bounding box center [905, 368] width 606 height 22
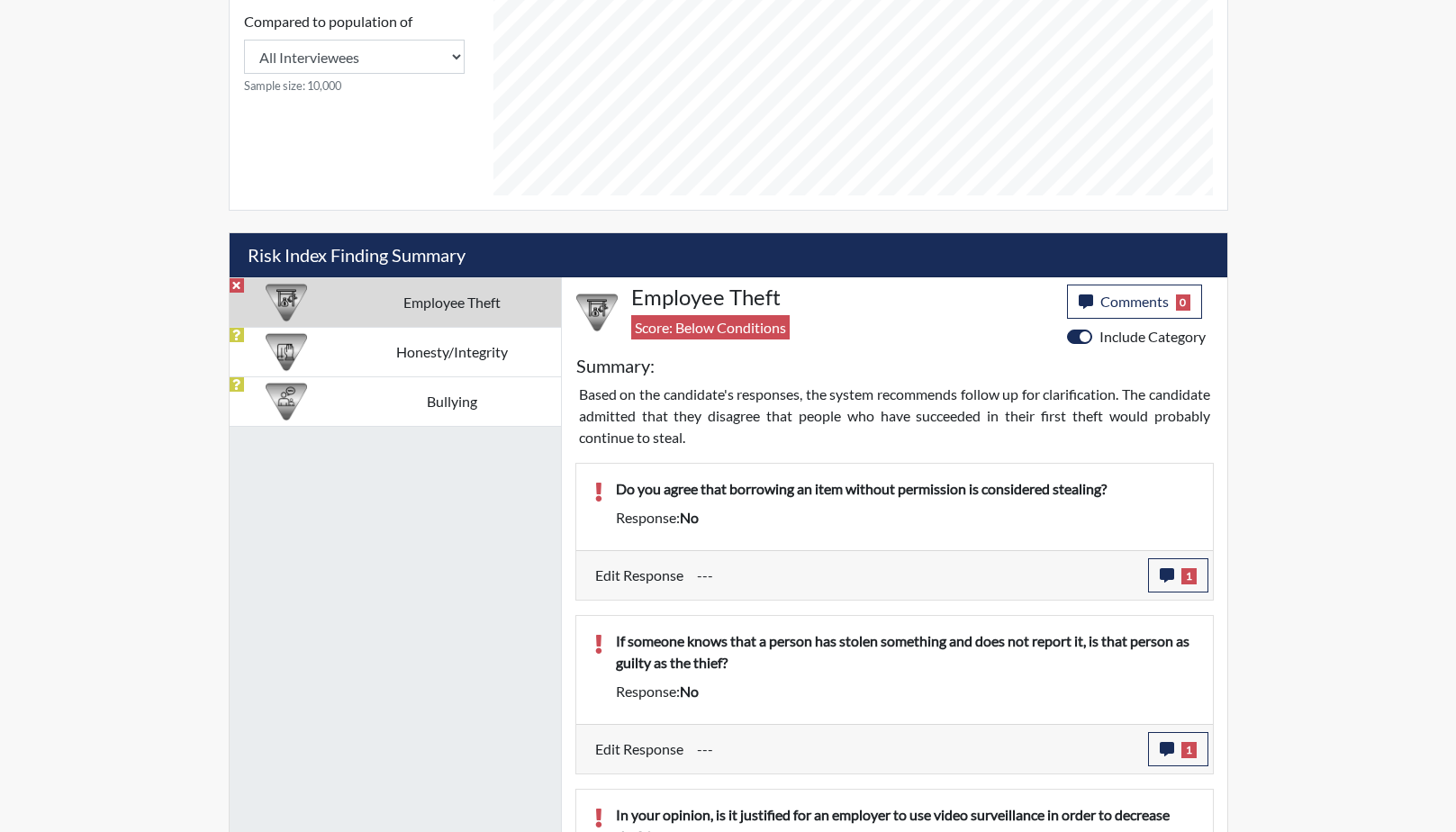
scroll to position [848, 0]
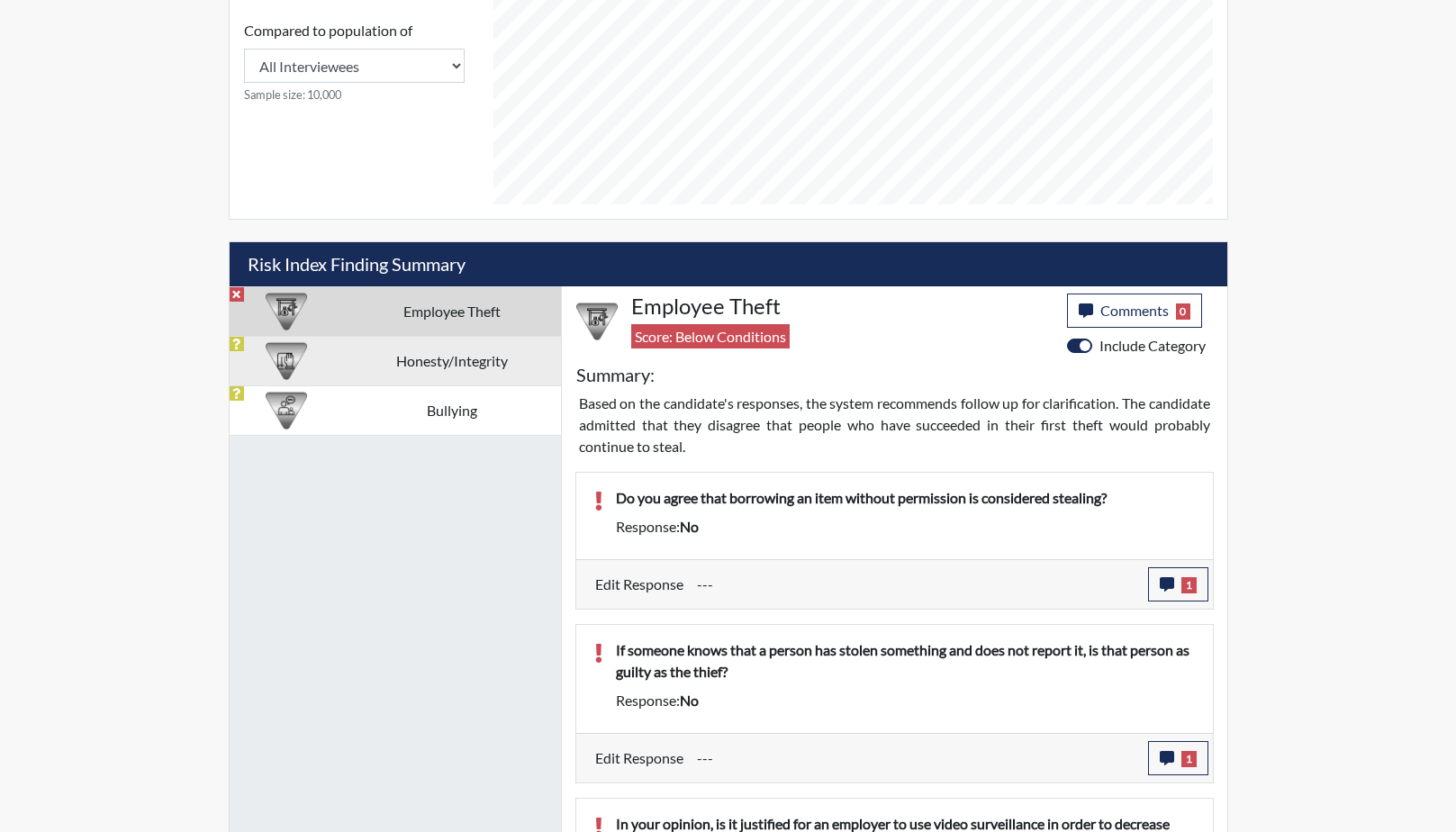
click at [436, 365] on td "Honesty/Integrity" at bounding box center [453, 360] width 217 height 50
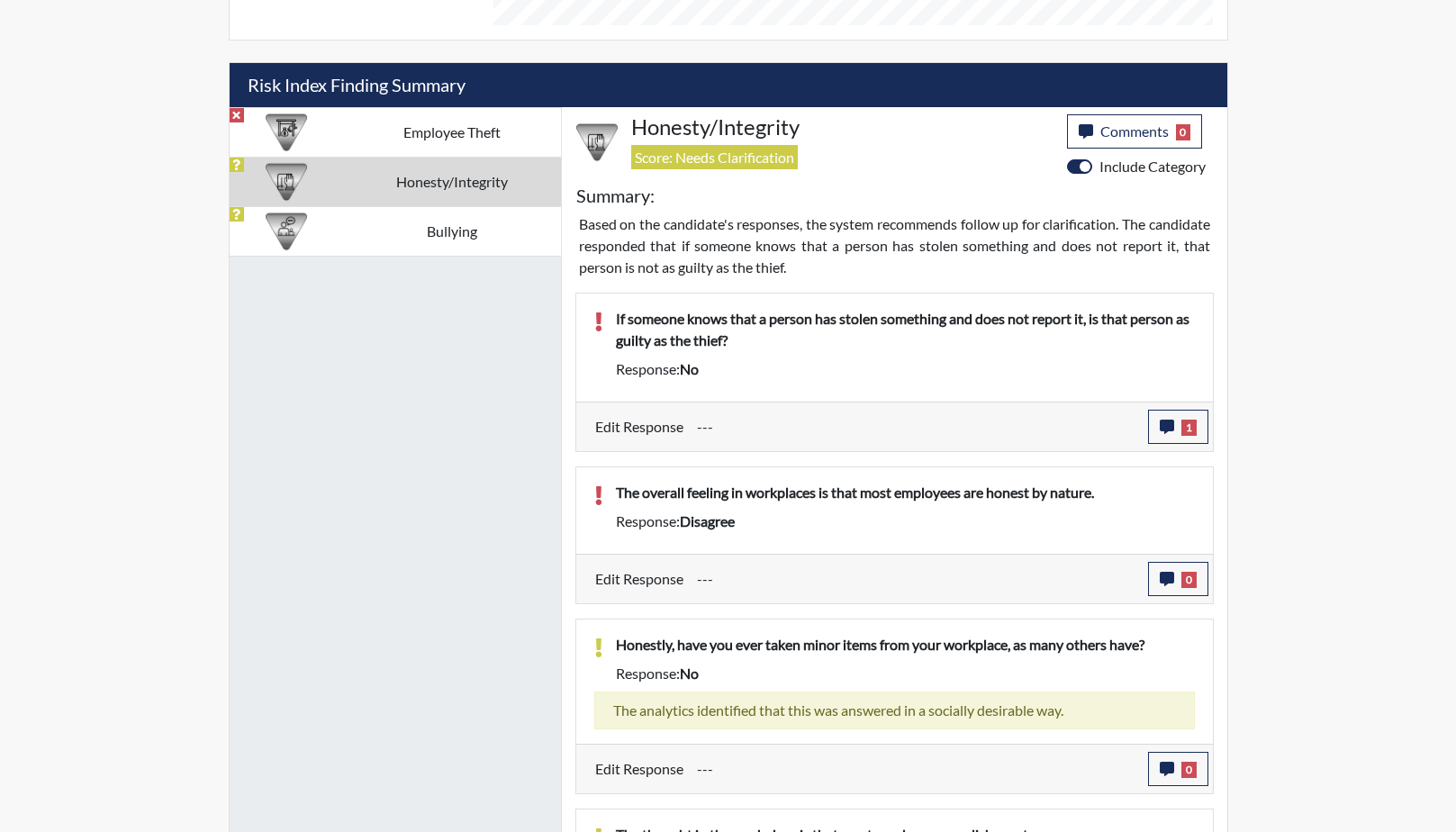
scroll to position [1028, 0]
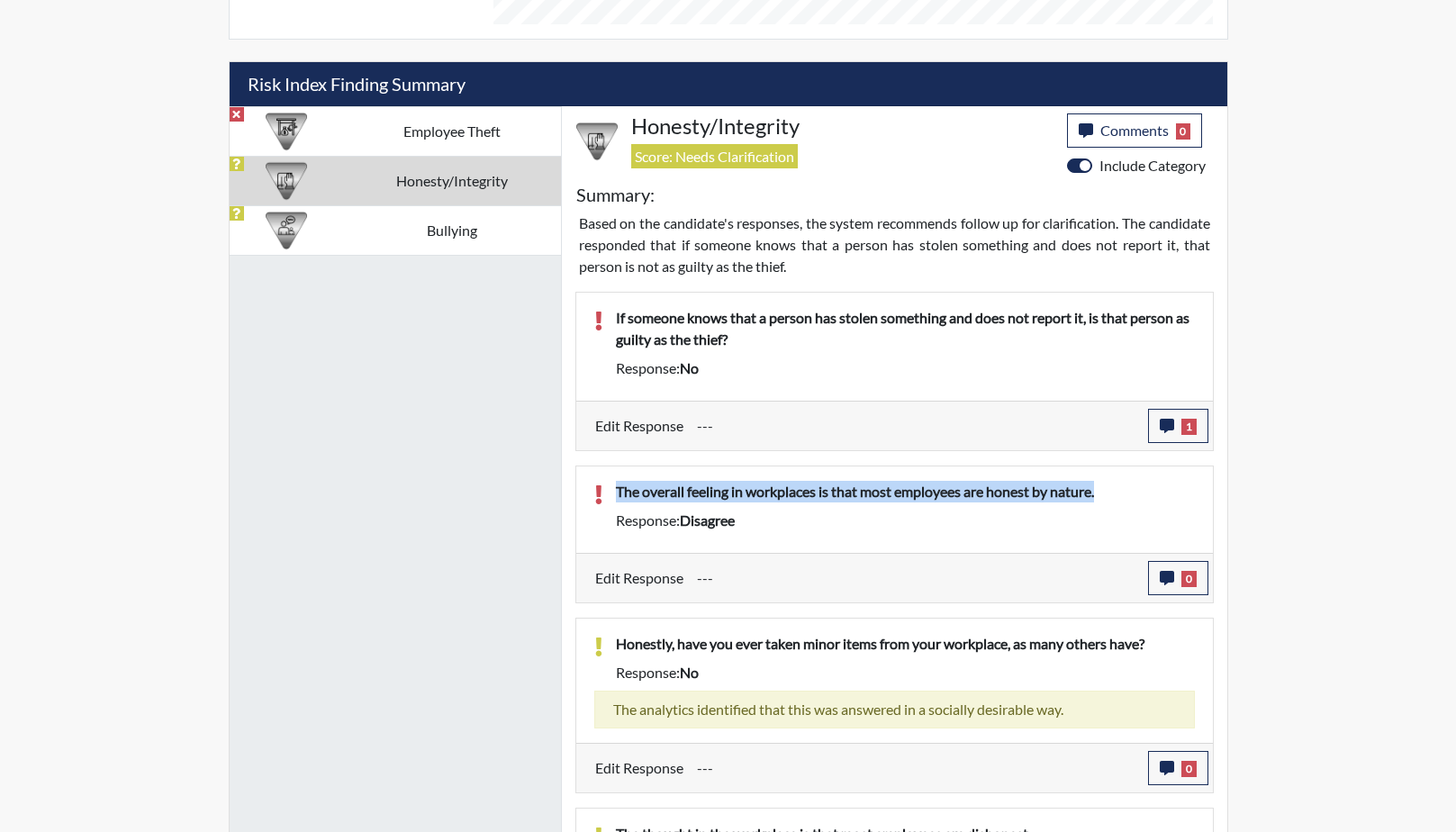
drag, startPoint x: 1109, startPoint y: 487, endPoint x: 608, endPoint y: 488, distance: 501.0
click at [608, 488] on div "The overall feeling in workplaces is that most employees are honest by nature." at bounding box center [905, 495] width 606 height 29
drag, startPoint x: 608, startPoint y: 488, endPoint x: 773, endPoint y: 492, distance: 165.0
copy p "The overall feeling in workplaces is that most employees are honest by nature."
click at [1166, 566] on button "0" at bounding box center [1178, 579] width 61 height 34
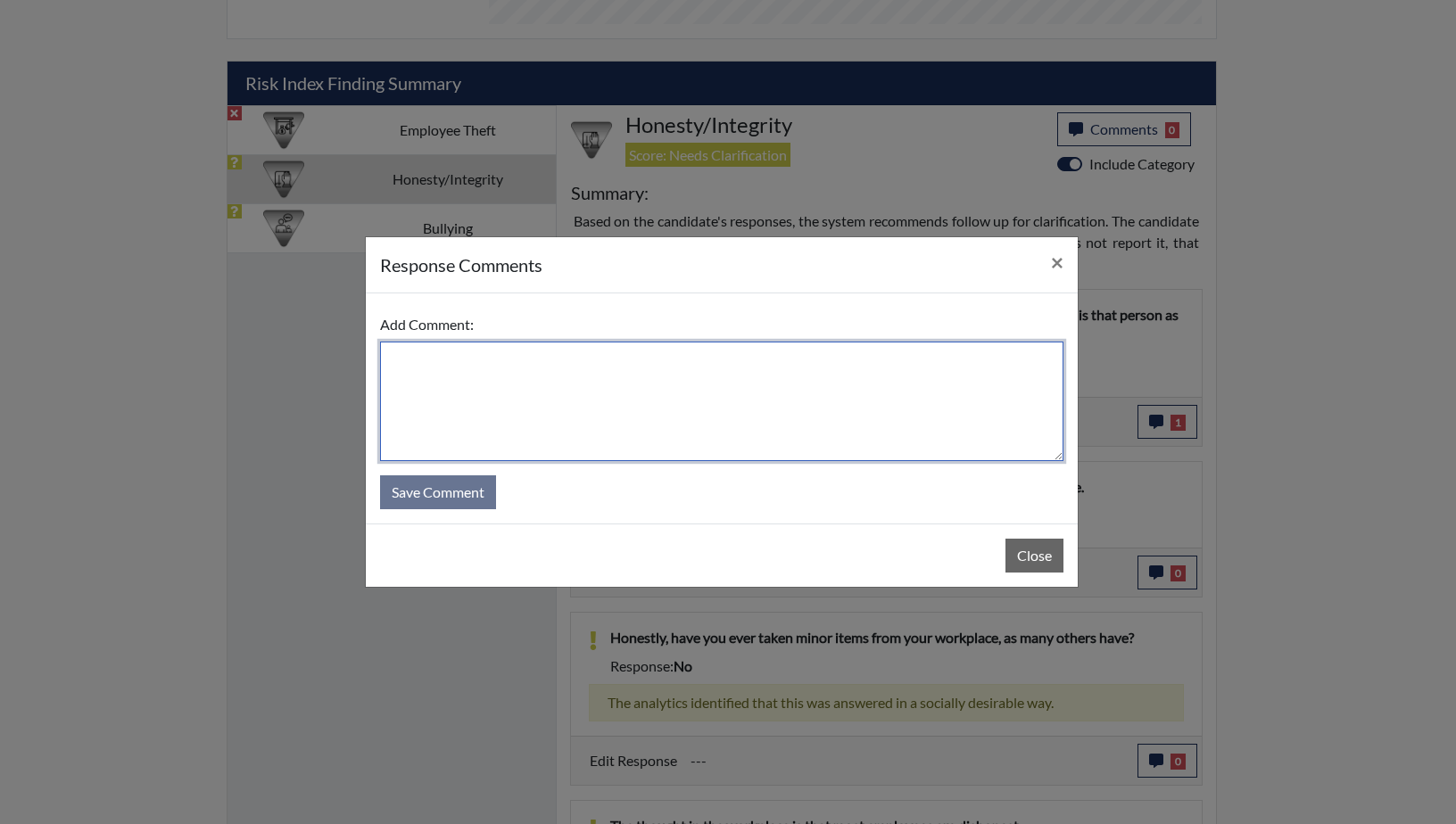
paste textarea "The overall feeling in workplaces is that most employees are honest by nature."
drag, startPoint x: 415, startPoint y: 360, endPoint x: 394, endPoint y: 357, distance: 21.2
click at [394, 357] on textarea "The overall feeling in workplaces is that most employees are honest by nature." at bounding box center [722, 401] width 684 height 119
click at [515, 358] on textarea "His overall feeling in workplaces is that most employees are honest by nature." at bounding box center [722, 401] width 684 height 119
click at [610, 359] on textarea "His overall feeling in the workplaces is that most employees are honest by natu…" at bounding box center [722, 401] width 684 height 119
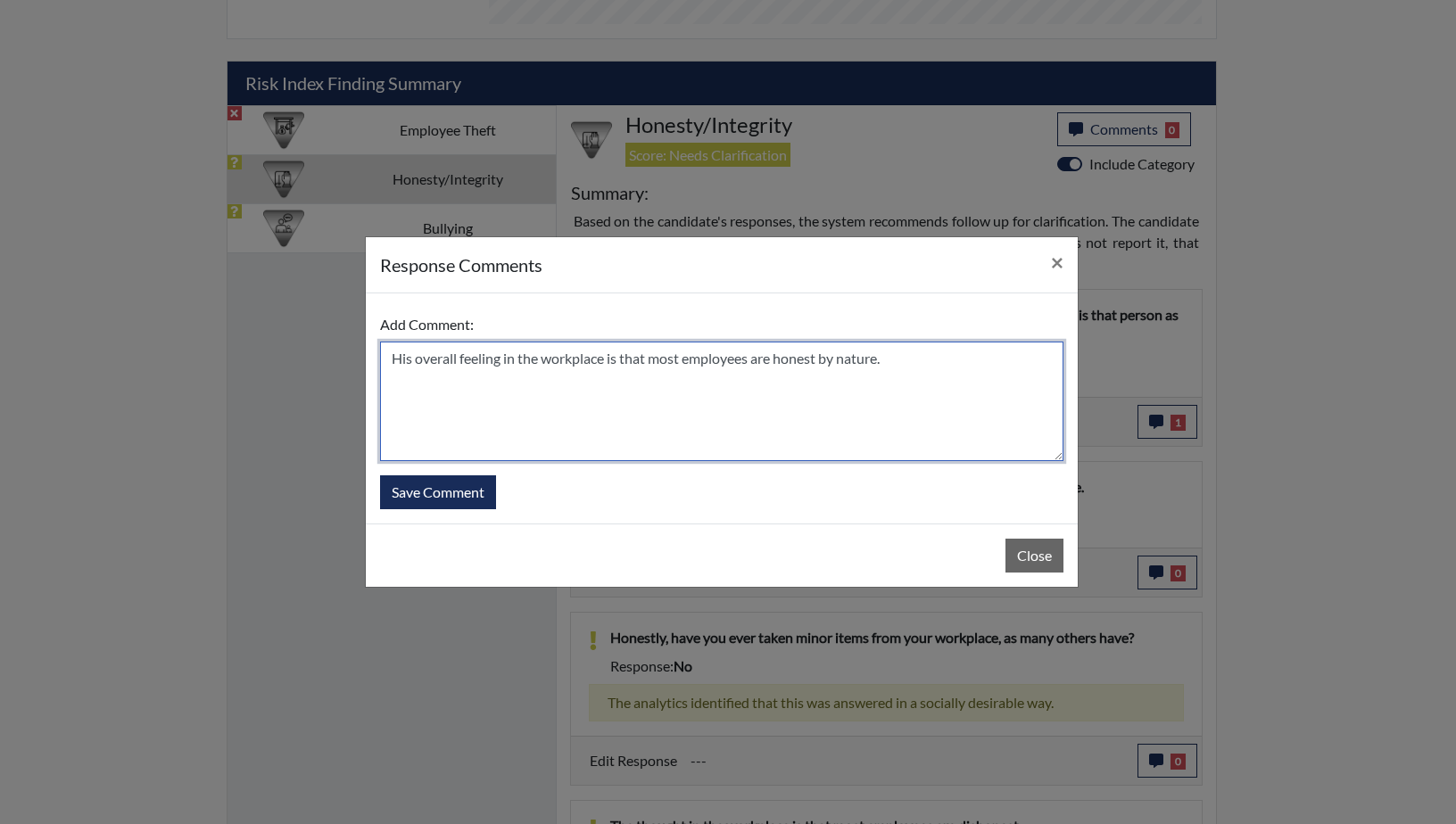
drag, startPoint x: 892, startPoint y: 360, endPoint x: 904, endPoint y: 362, distance: 12.2
click at [895, 361] on textarea "His overall feeling in the workplace is that most employees are honest by natur…" at bounding box center [722, 401] width 684 height 119
click at [389, 359] on textarea "His overall feeling in the workplace is that most employees are honest by natur…" at bounding box center [722, 401] width 684 height 119
click at [560, 358] on textarea "He misread this question, His overall feeling in the workplace is that most emp…" at bounding box center [722, 401] width 684 height 119
type textarea "He misread this question, his overall feeling in the workplace is that most emp…"
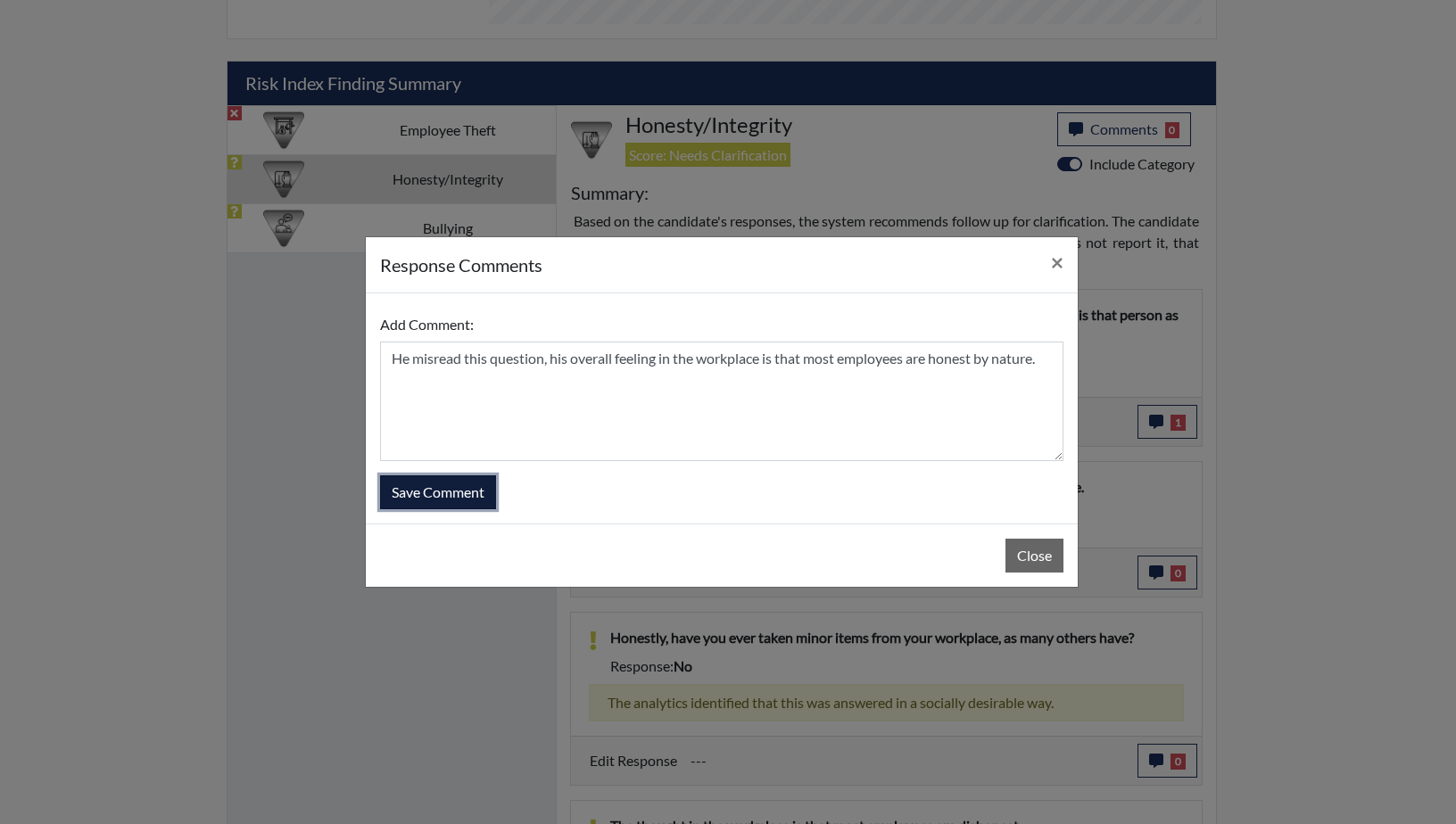
click at [452, 490] on button "Save Comment" at bounding box center [438, 492] width 116 height 34
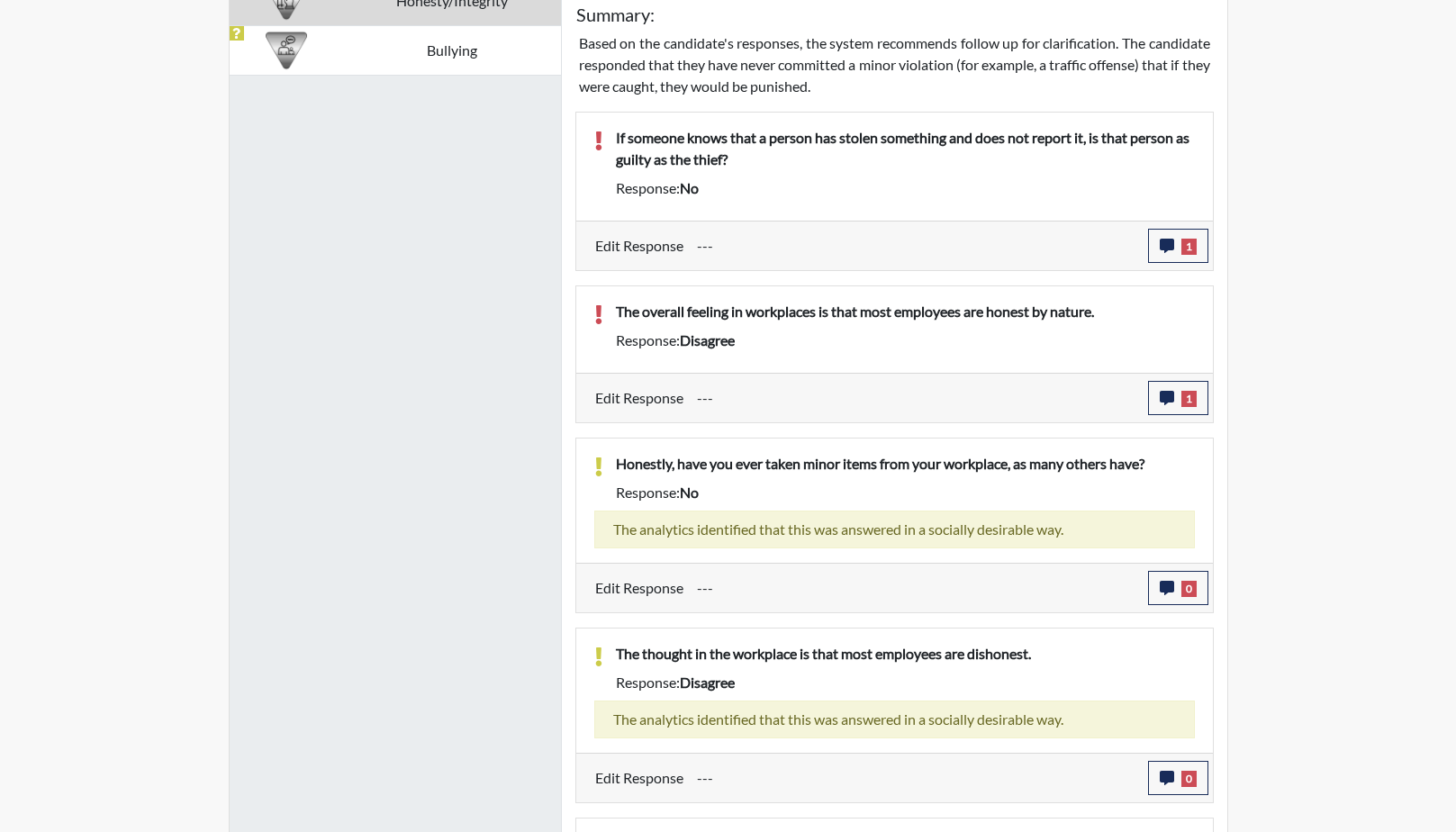
scroll to position [1354, 0]
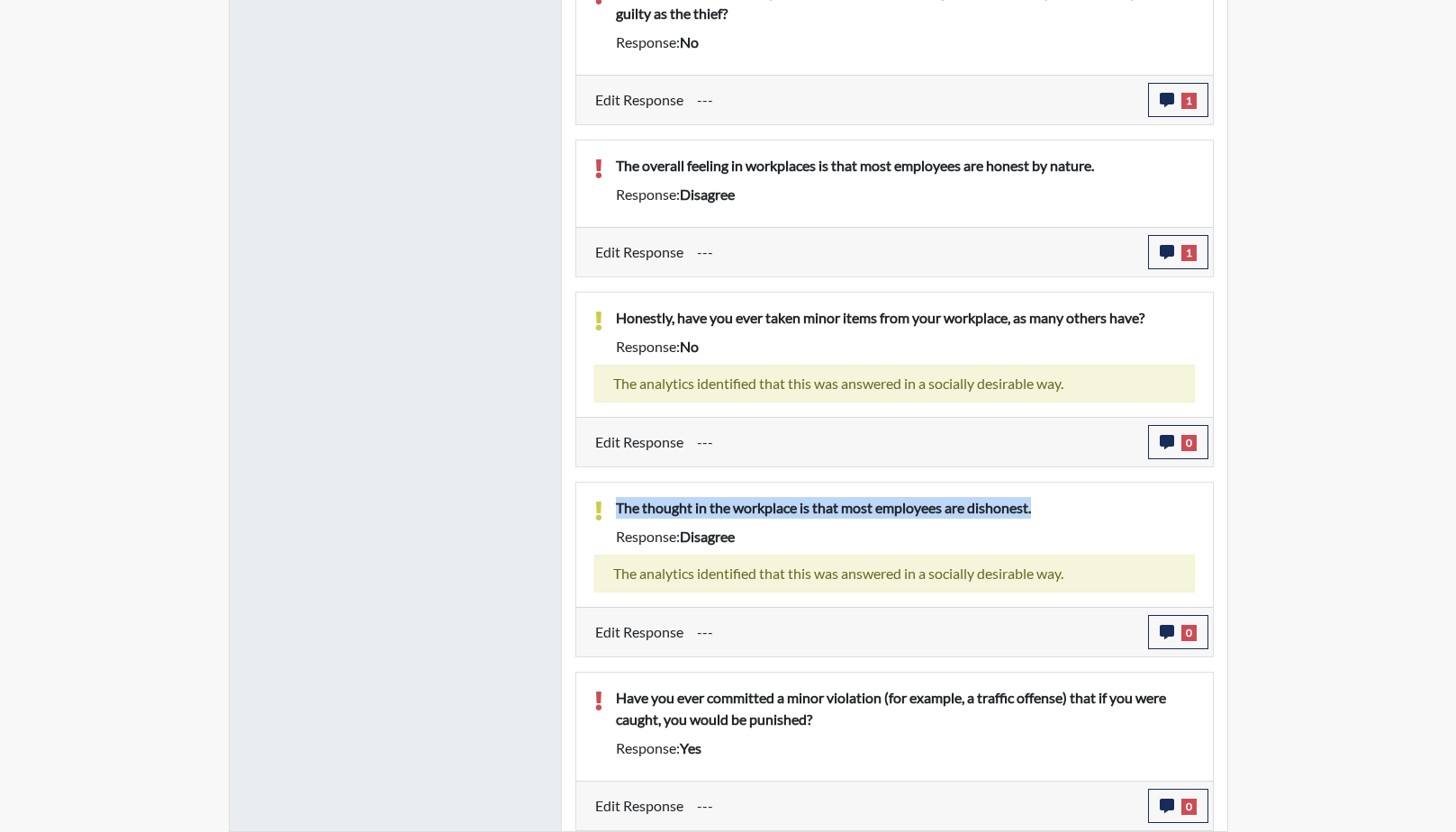
drag, startPoint x: 1057, startPoint y: 511, endPoint x: 599, endPoint y: 512, distance: 458.0
click at [599, 512] on div "The thought in the workplace is that most employees are dishonest. Response: di…" at bounding box center [895, 526] width 627 height 58
drag, startPoint x: 599, startPoint y: 512, endPoint x: 750, endPoint y: 512, distance: 151.0
copy p "The thought in the workplace is that most employees are dishonest."
click at [1179, 627] on button "0" at bounding box center [1178, 632] width 61 height 34
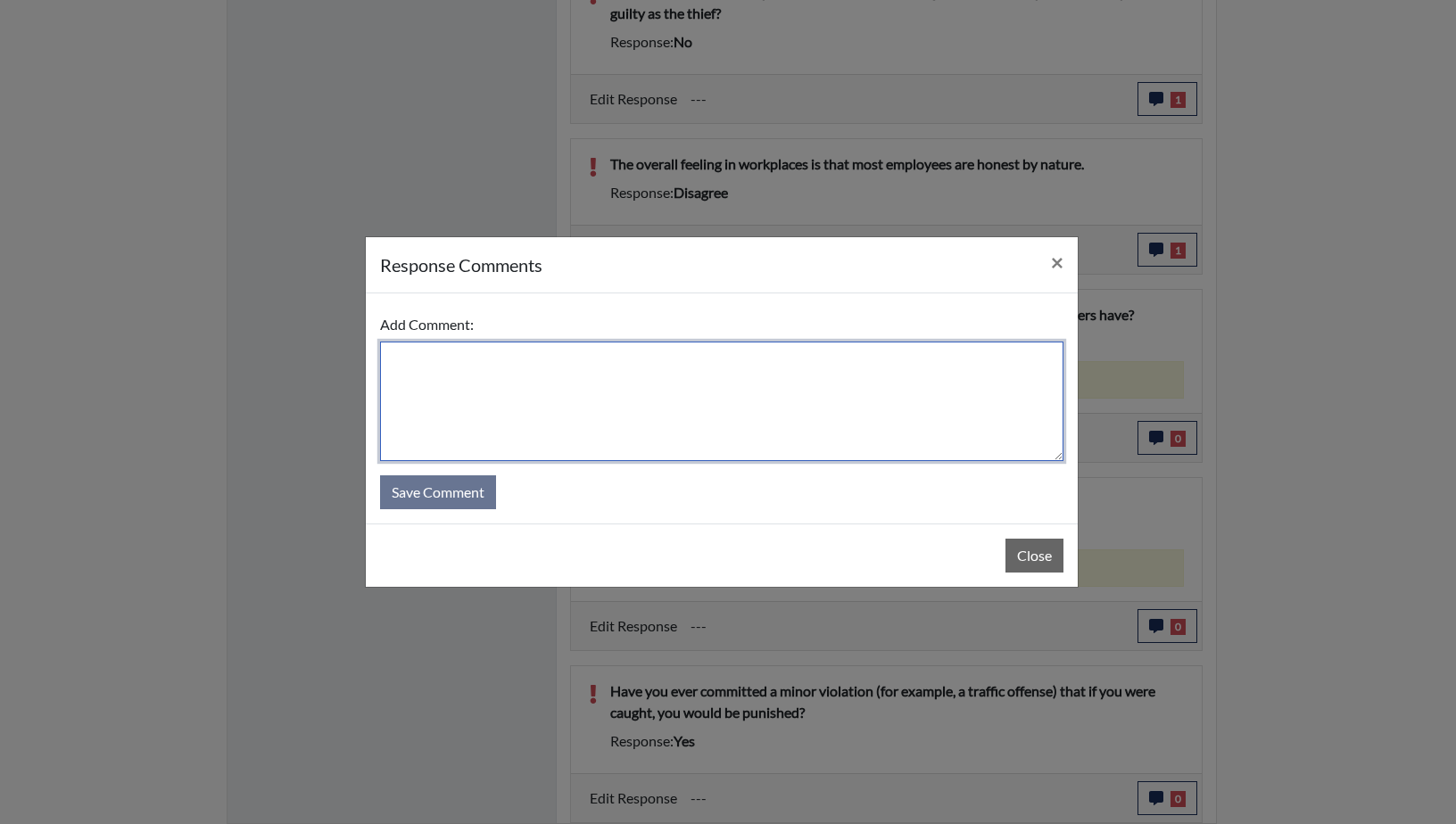
paste textarea "The thought in the workplace is that most employees are dishonest."
click at [393, 360] on textarea "The thought in the workplace is that most employees are dishonest." at bounding box center [722, 401] width 684 height 119
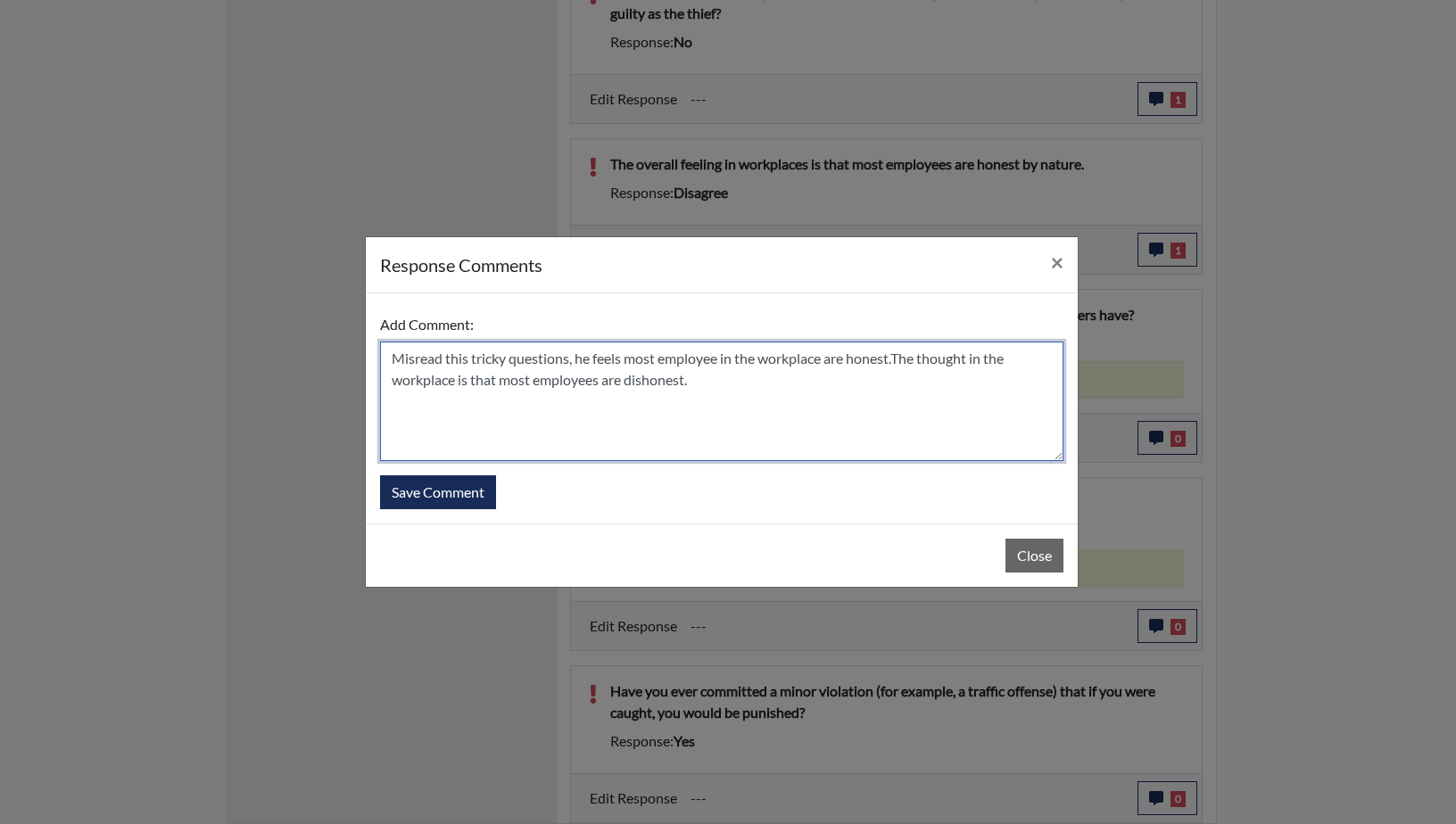
drag, startPoint x: 899, startPoint y: 360, endPoint x: 999, endPoint y: 405, distance: 109.7
click at [999, 405] on textarea "Misread this tricky questions, he feels most employee in the workplace are hone…" at bounding box center [722, 401] width 684 height 119
click at [893, 398] on textarea "Misread this tricky questions, he feels most employee in the workplace are hone…" at bounding box center [722, 401] width 684 height 119
click at [391, 360] on textarea "Misread this tricky questions, he feels most employee in the workplace are hone…" at bounding box center [722, 401] width 684 height 119
click at [423, 360] on textarea "He Misread this tricky questions, he feels most employee in the workplace are h…" at bounding box center [722, 401] width 684 height 119
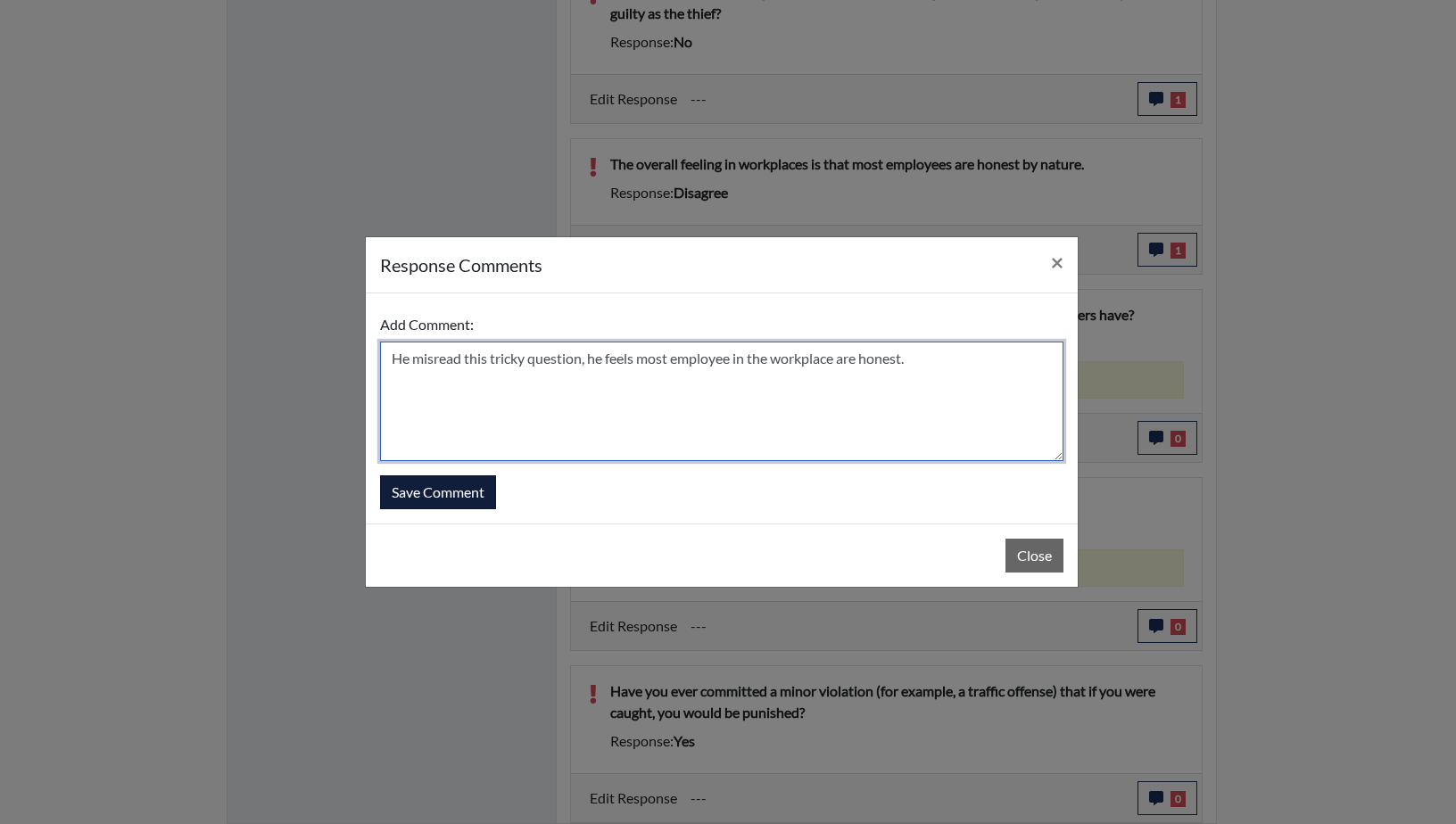
type textarea "He misread this tricky question, he feels most employee in the workplace are ho…"
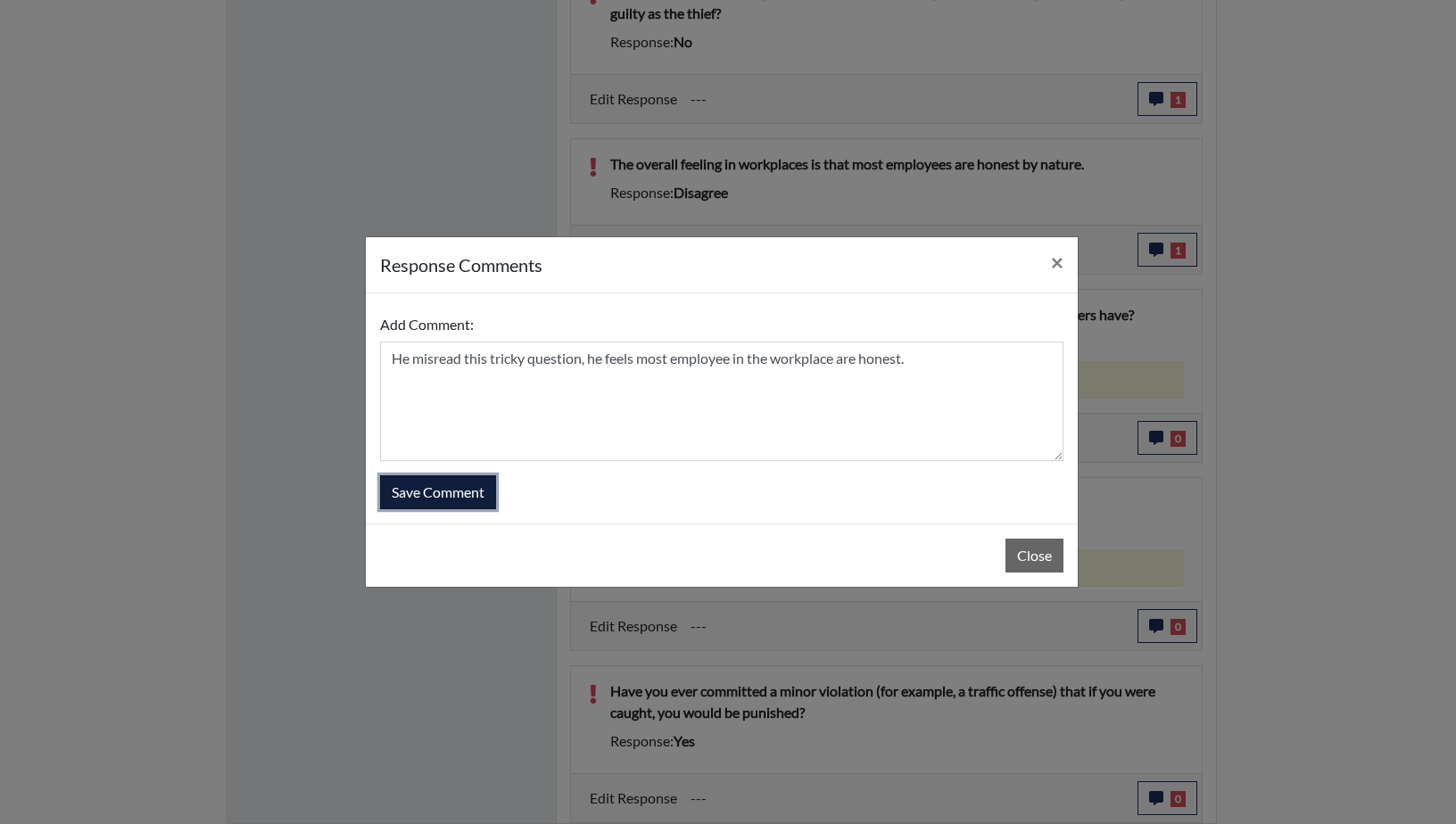
click at [453, 491] on button "Save Comment" at bounding box center [438, 492] width 116 height 34
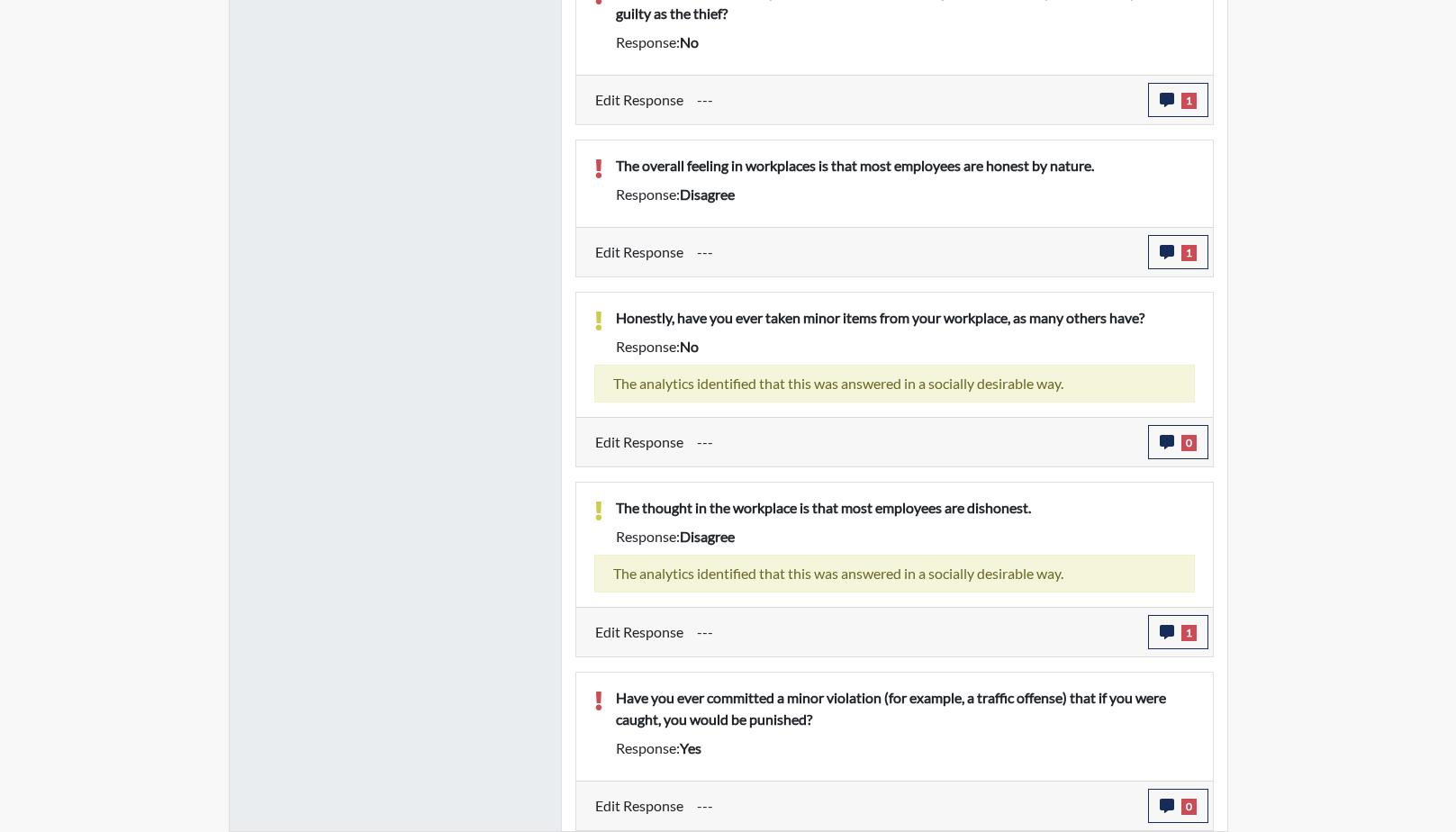
scroll to position [299, 749]
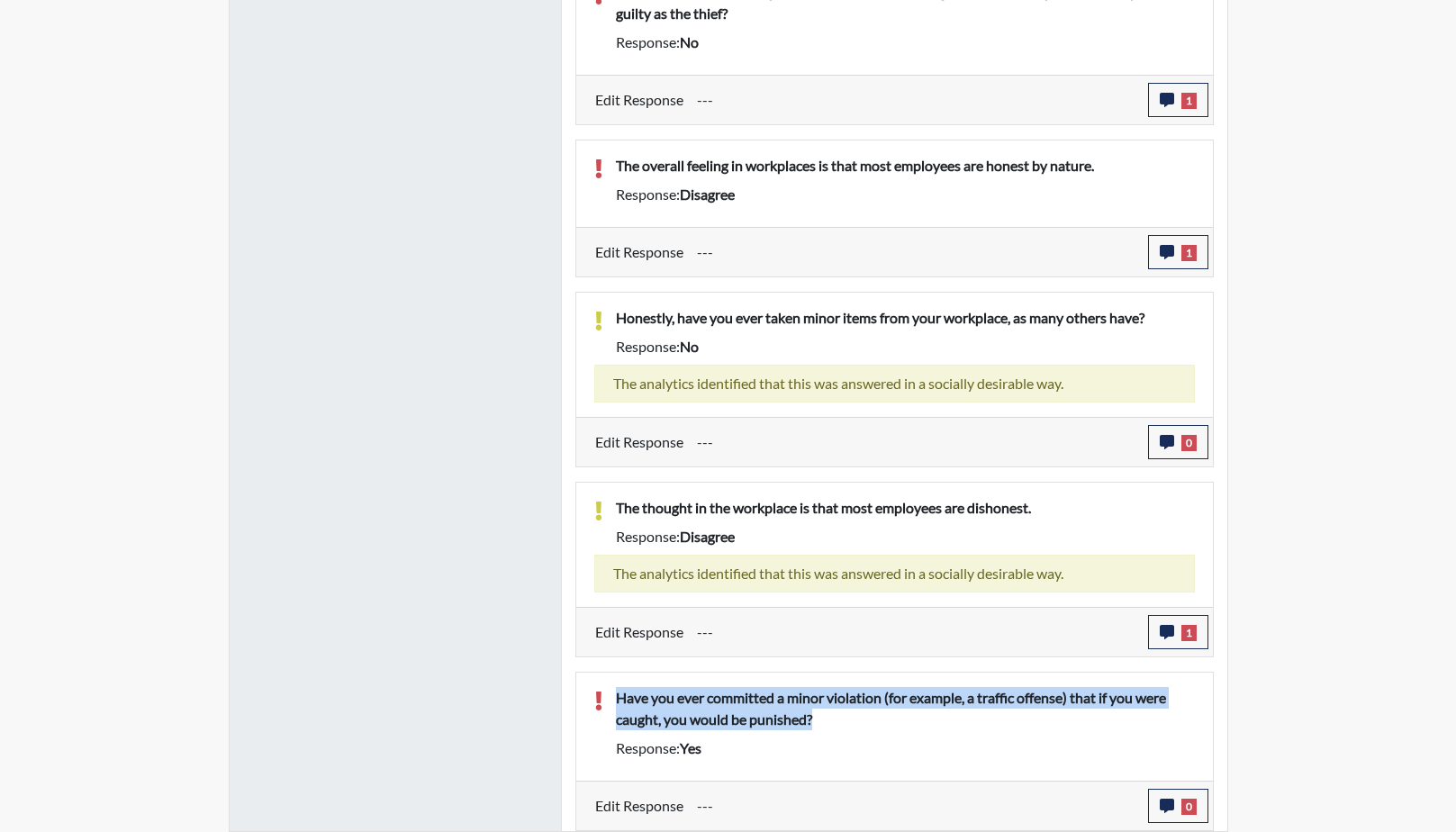
drag, startPoint x: 824, startPoint y: 717, endPoint x: 608, endPoint y: 699, distance: 216.7
click at [608, 699] on div "Have you ever committed a minor violation (for example, a traffic offense) that…" at bounding box center [905, 712] width 606 height 51
drag, startPoint x: 608, startPoint y: 699, endPoint x: 662, endPoint y: 704, distance: 54.2
copy p "Have you ever committed a minor violation (for example, a traffic offense) that…"
click at [1162, 805] on icon "button" at bounding box center [1167, 806] width 14 height 14
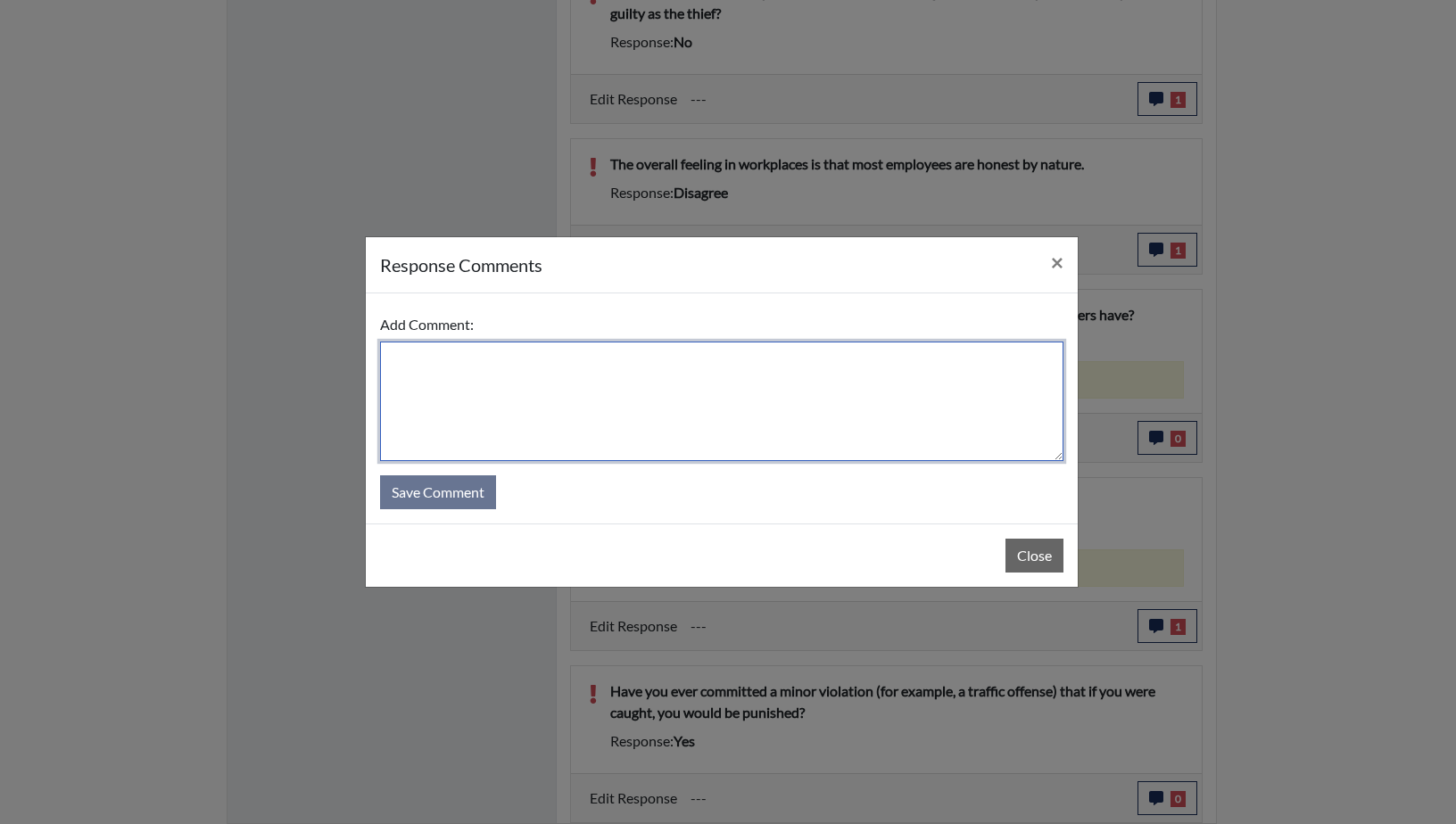
paste textarea "Have you ever committed a minor violation (for example, a traffic offense) that…"
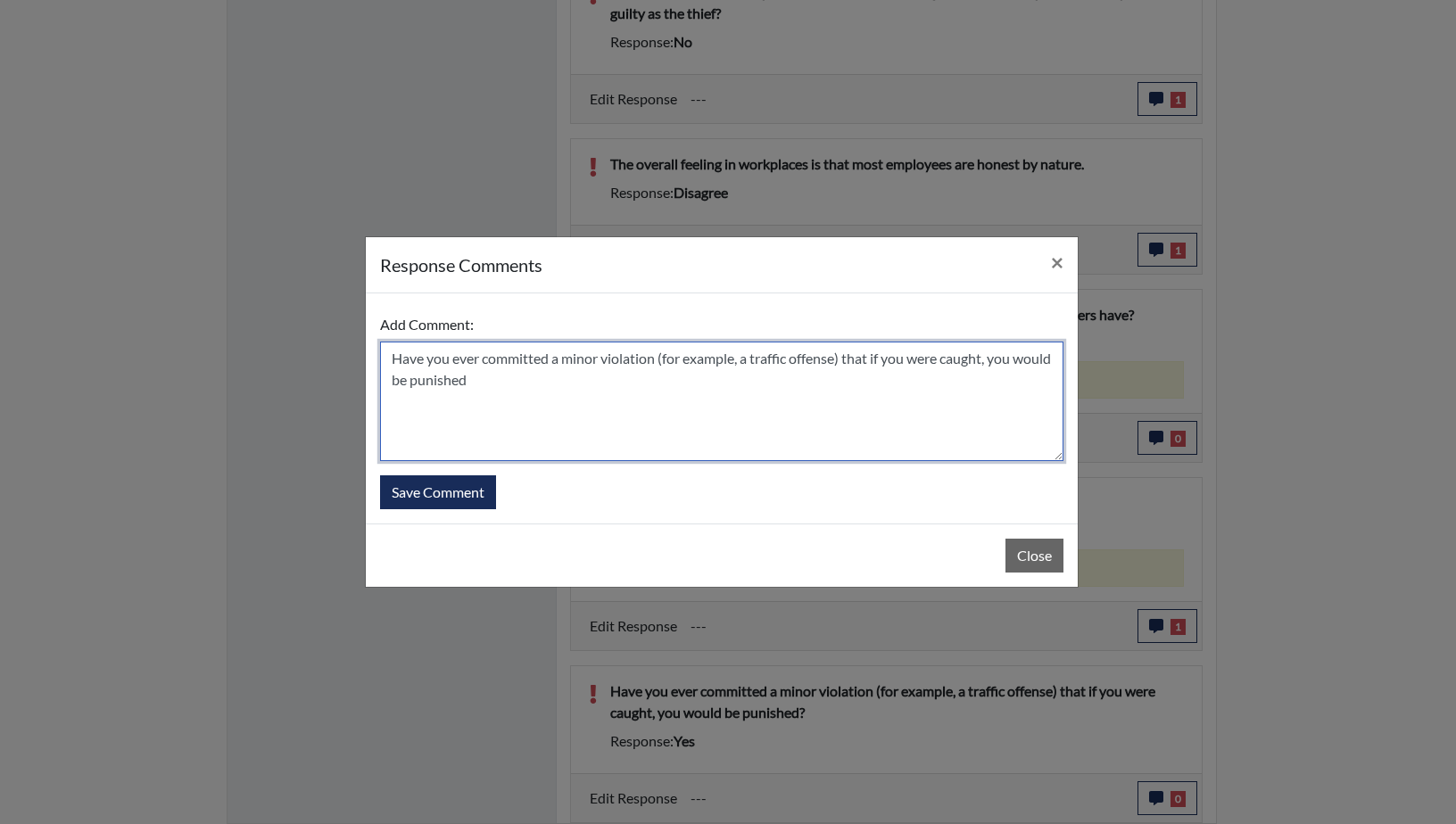
drag, startPoint x: 552, startPoint y: 362, endPoint x: 392, endPoint y: 362, distance: 160.0
click at [390, 361] on textarea "Have you ever committed a minor violation (for example, a traffic offense) that…" at bounding box center [722, 401] width 684 height 119
drag, startPoint x: 663, startPoint y: 360, endPoint x: 570, endPoint y: 352, distance: 93.3
click at [570, 352] on textarea "He has had a minor violation (for example, a traffic offense) that if you were …" at bounding box center [722, 401] width 684 height 119
drag, startPoint x: 957, startPoint y: 363, endPoint x: 657, endPoint y: 364, distance: 300.0
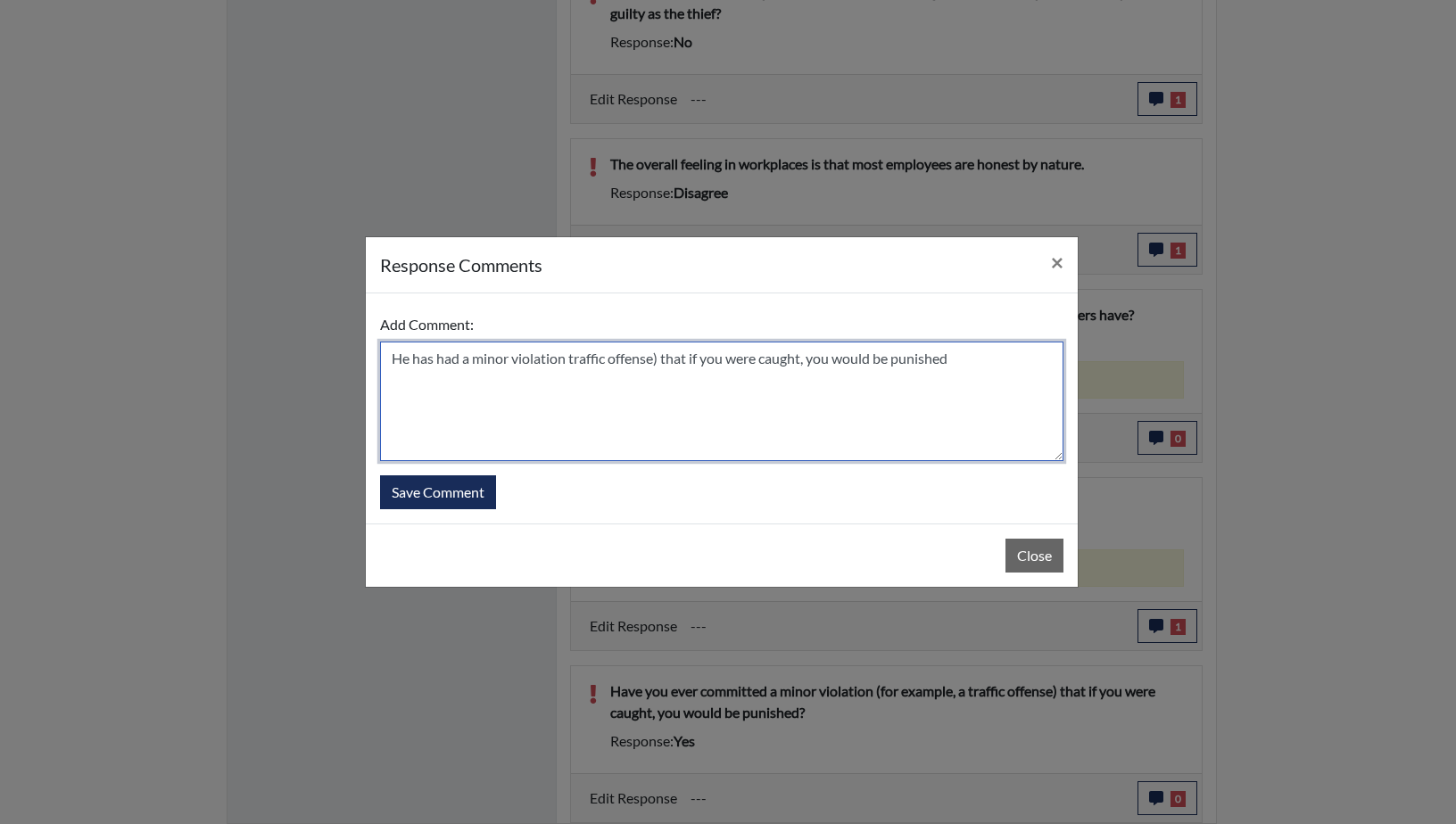
click at [657, 364] on textarea "He has had a minor violation traffic offense) that if you were caught, you woul…" at bounding box center [722, 401] width 684 height 119
type textarea "He has had a minor violation traffic offense like a ticket."
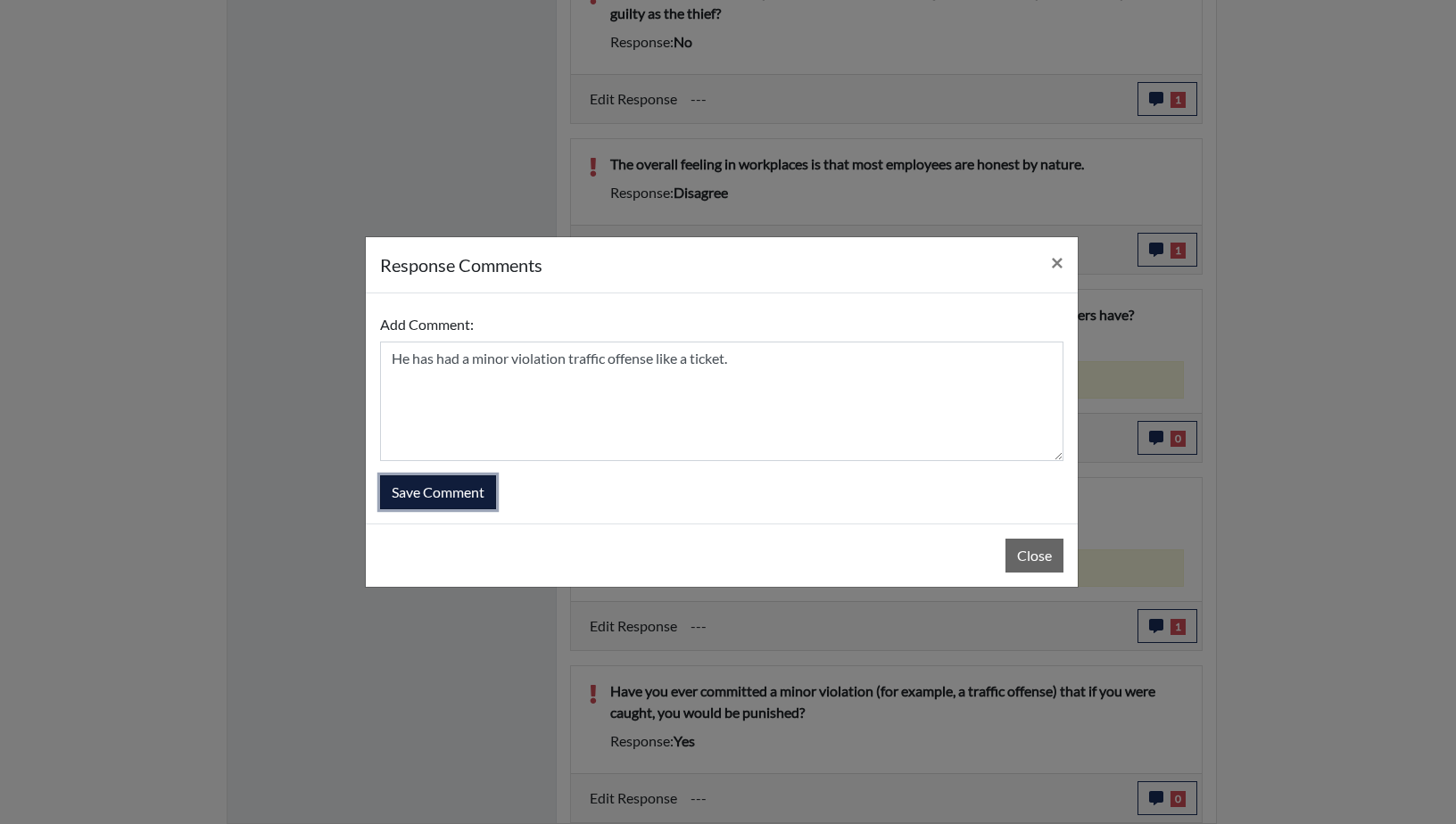
click at [467, 499] on button "Save Comment" at bounding box center [438, 492] width 116 height 34
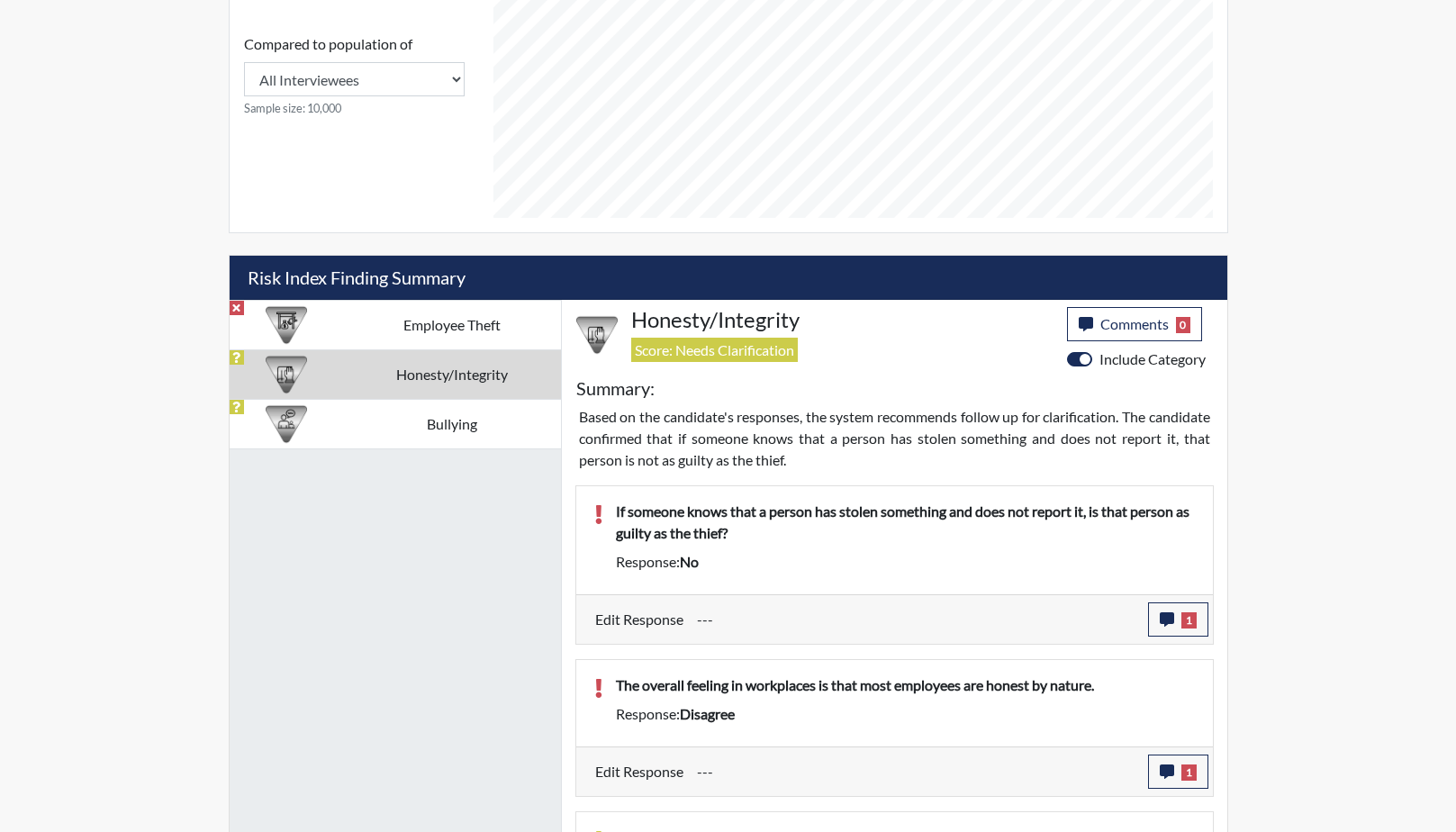
scroll to position [814, 0]
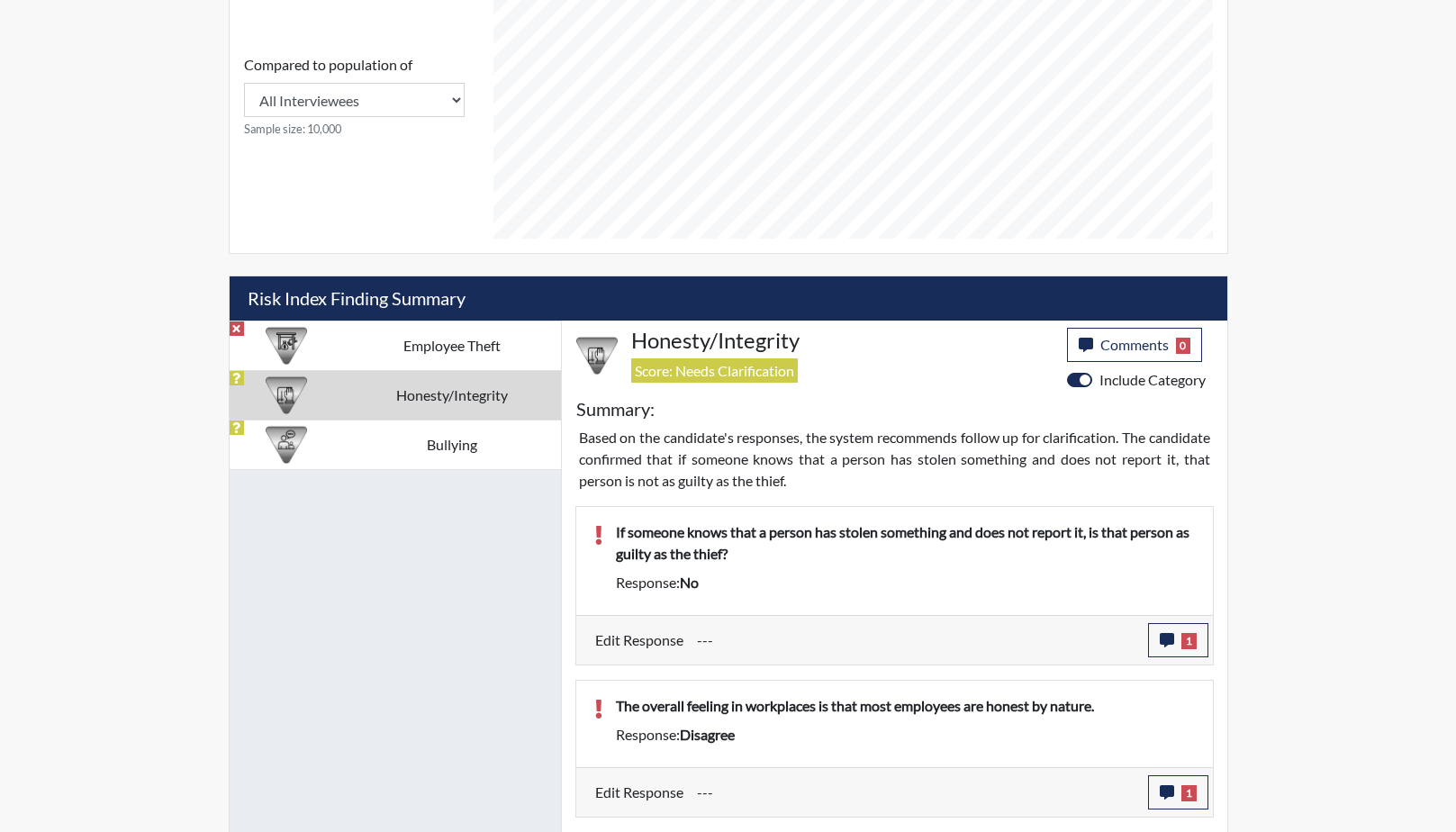
drag, startPoint x: 433, startPoint y: 442, endPoint x: 449, endPoint y: 442, distance: 16.0
click at [433, 443] on td "Bullying" at bounding box center [453, 444] width 217 height 50
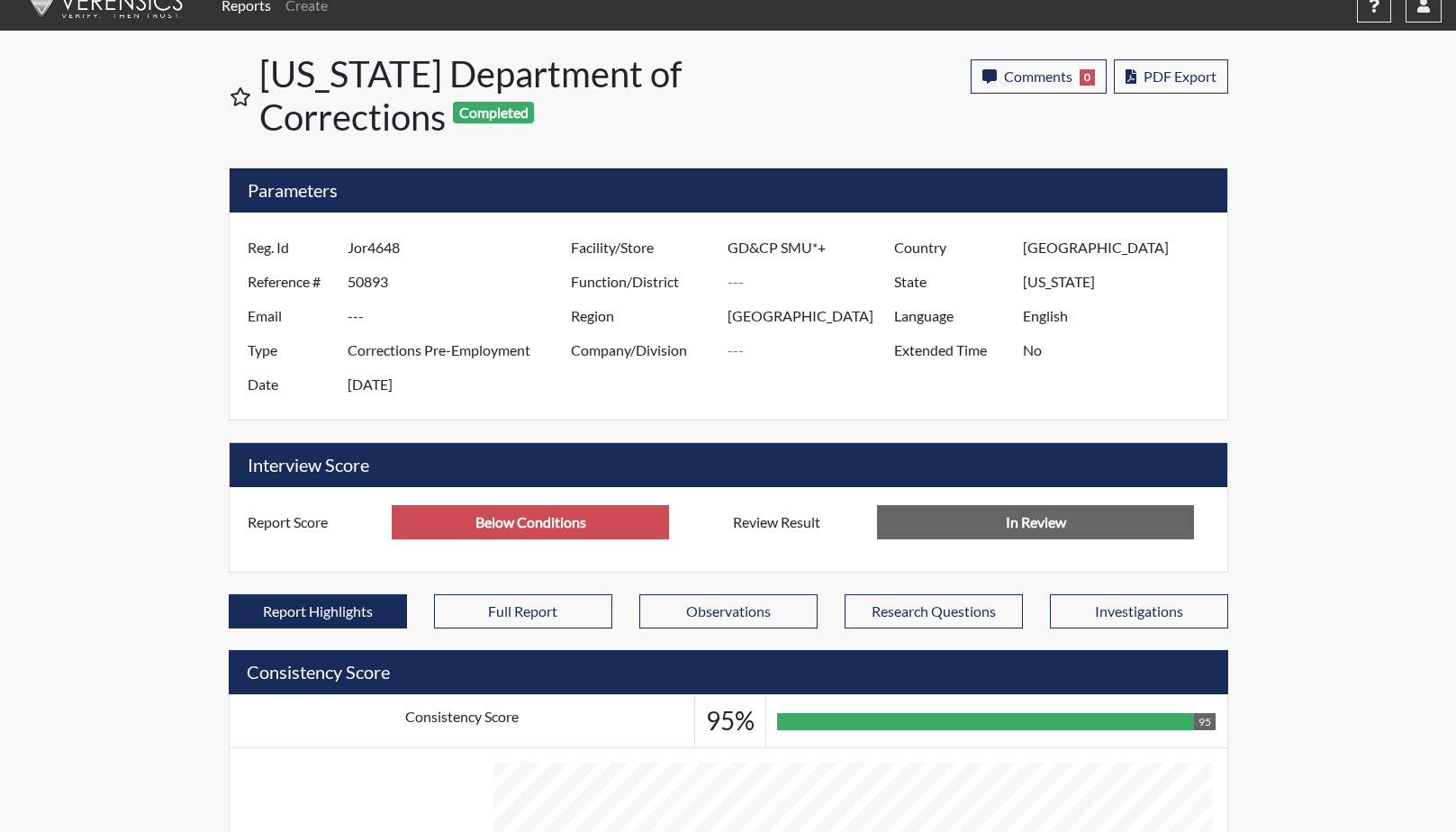
scroll to position [0, 0]
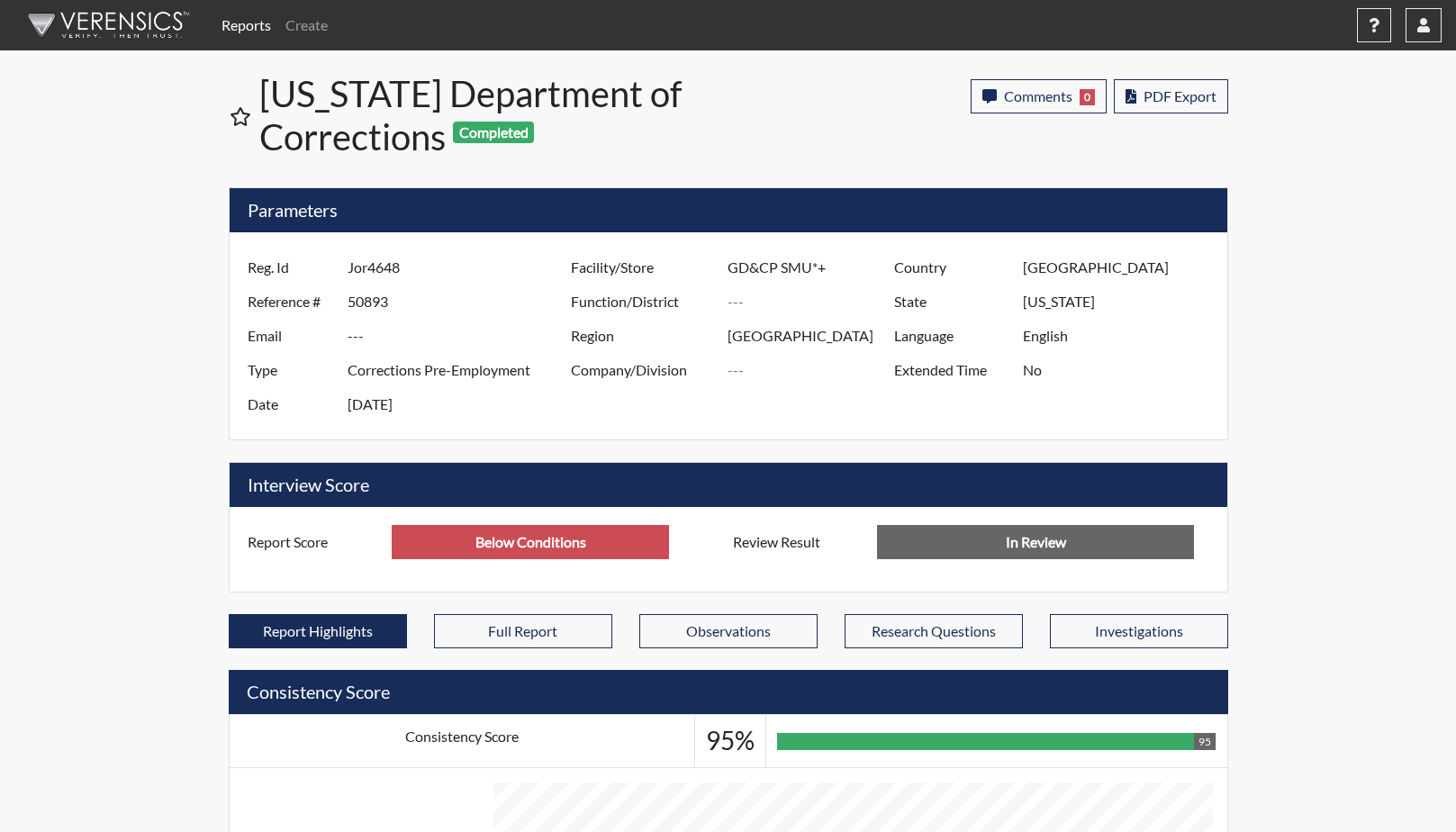
drag, startPoint x: 421, startPoint y: 265, endPoint x: 341, endPoint y: 264, distance: 80.0
click at [341, 264] on div "Reg. Id Jor4648" at bounding box center [405, 268] width 341 height 34
drag, startPoint x: 341, startPoint y: 264, endPoint x: 380, endPoint y: 268, distance: 39.2
